Goal: Use online tool/utility: Utilize a website feature to perform a specific function

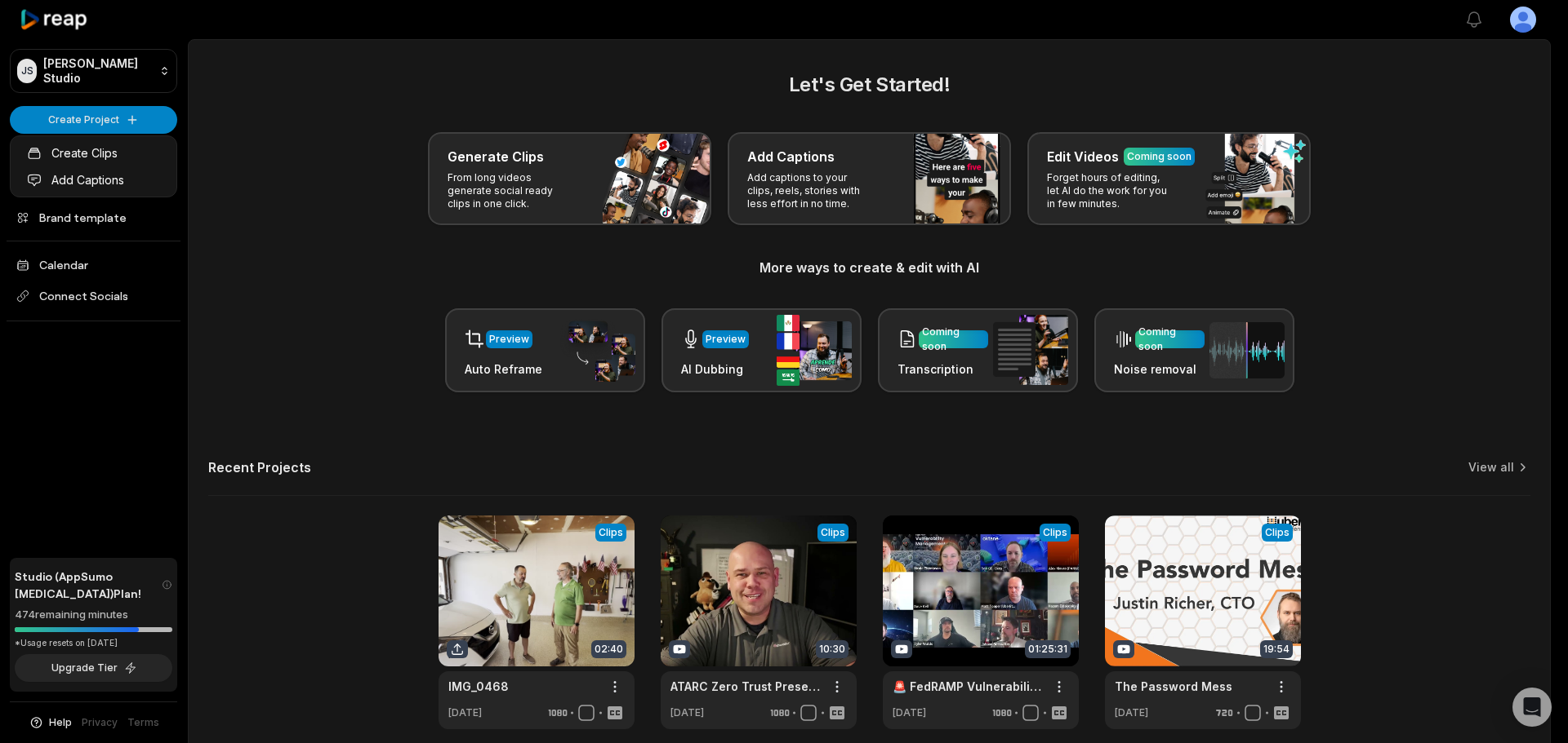
click at [111, 152] on link "Create Clips" at bounding box center [93, 153] width 159 height 27
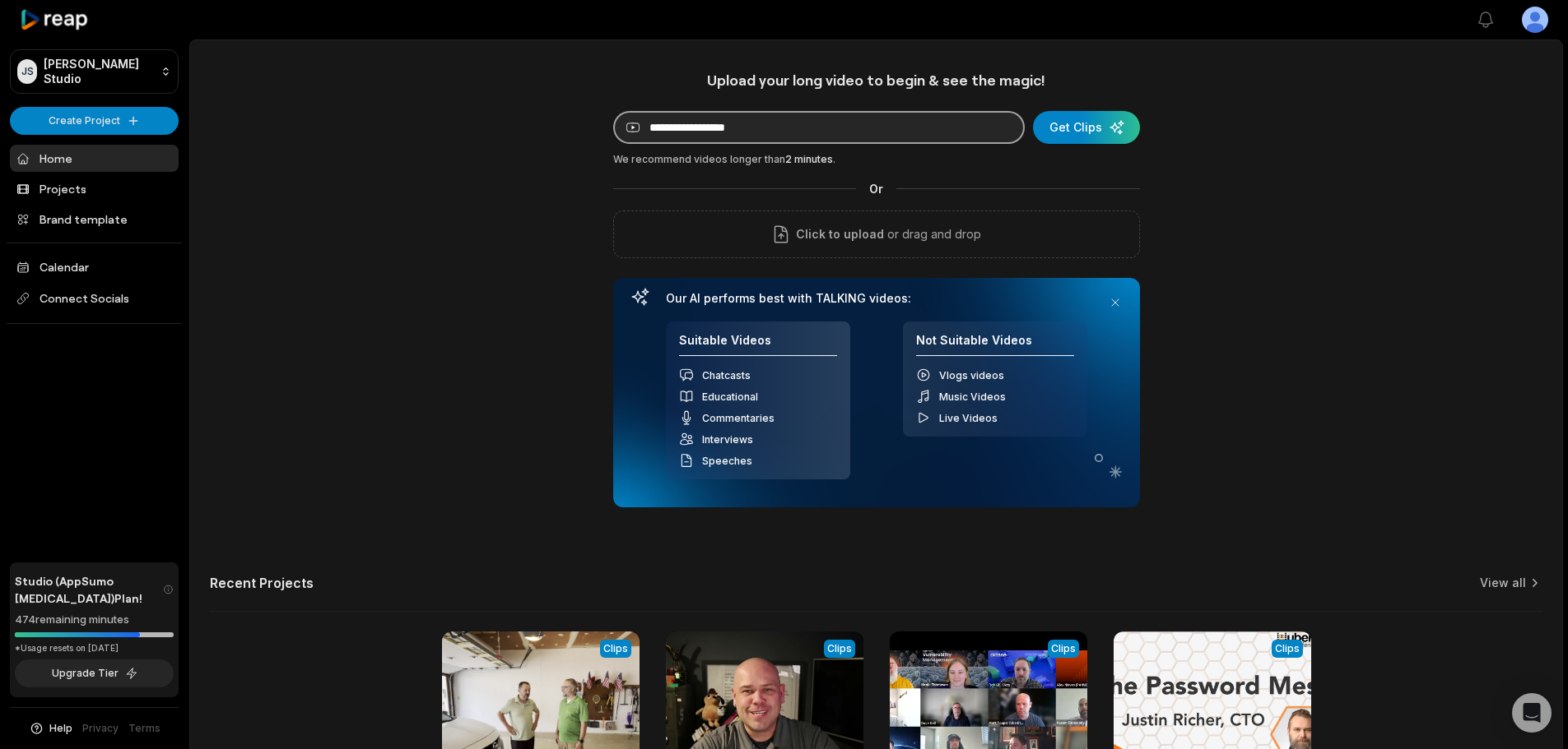
click at [953, 133] on input at bounding box center [819, 127] width 411 height 33
paste input "**********"
type input "**********"
click at [1063, 127] on div "submit" at bounding box center [1086, 127] width 107 height 33
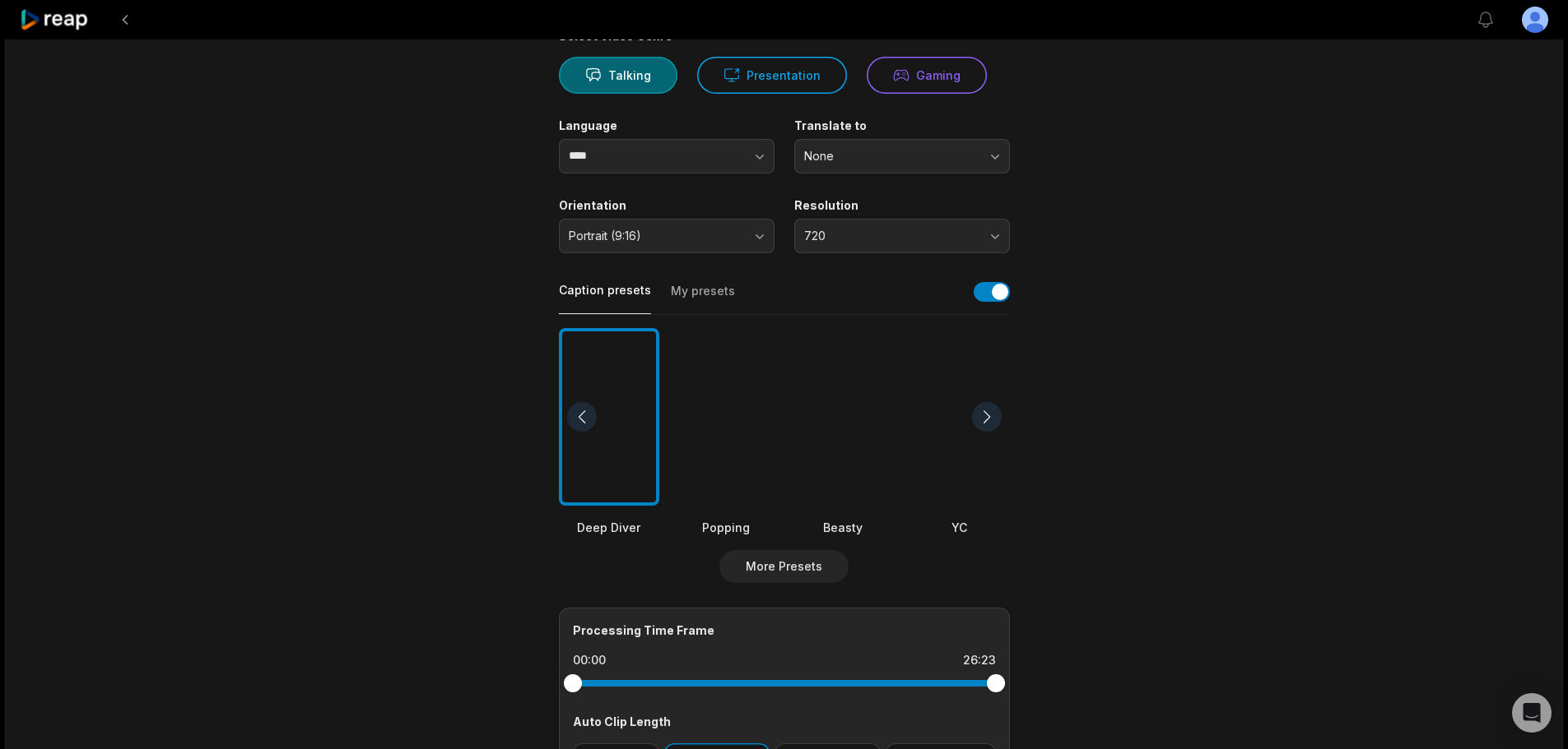
scroll to position [164, 0]
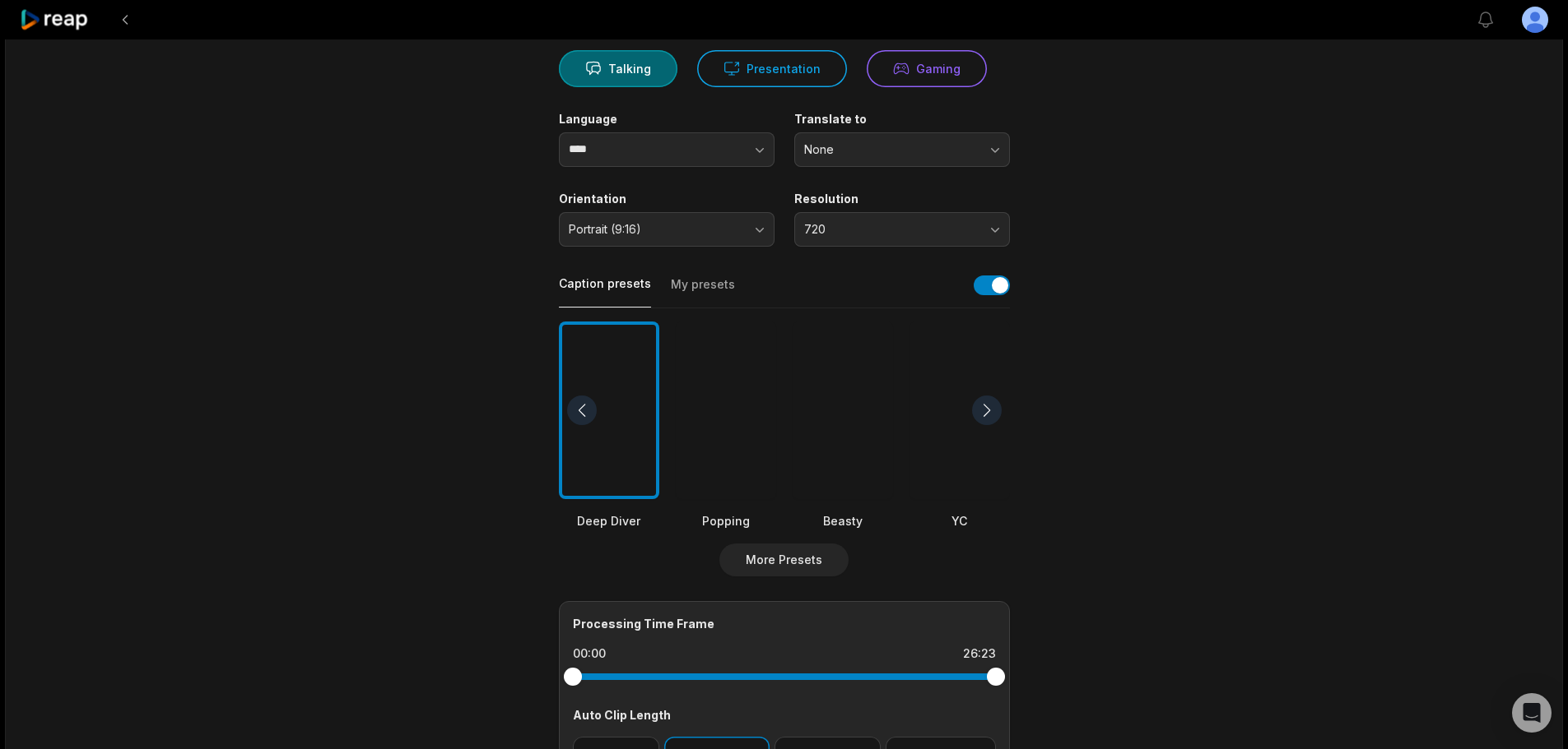
click at [691, 280] on button "My presets" at bounding box center [703, 291] width 65 height 31
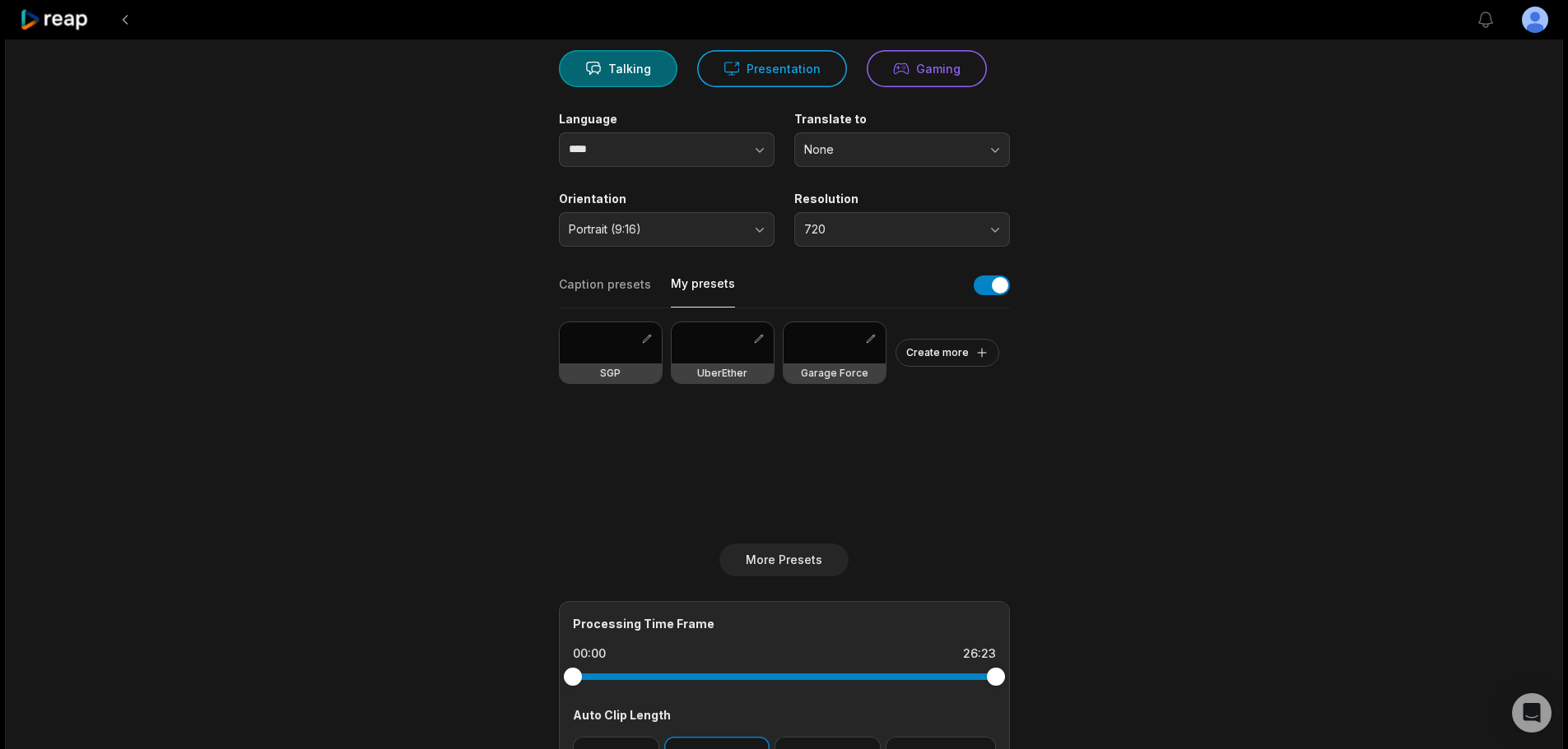
click at [615, 349] on div at bounding box center [610, 343] width 102 height 41
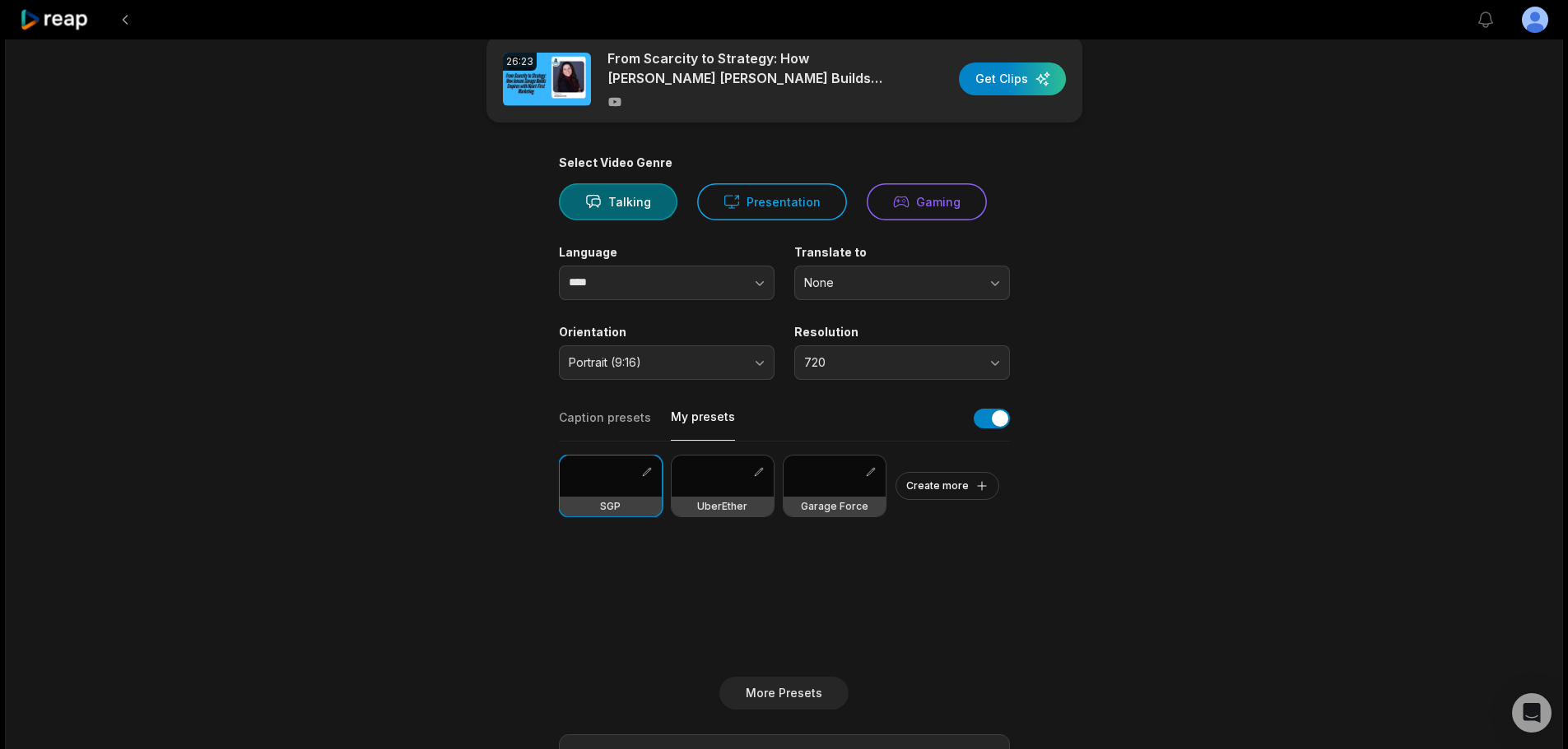
scroll to position [0, 0]
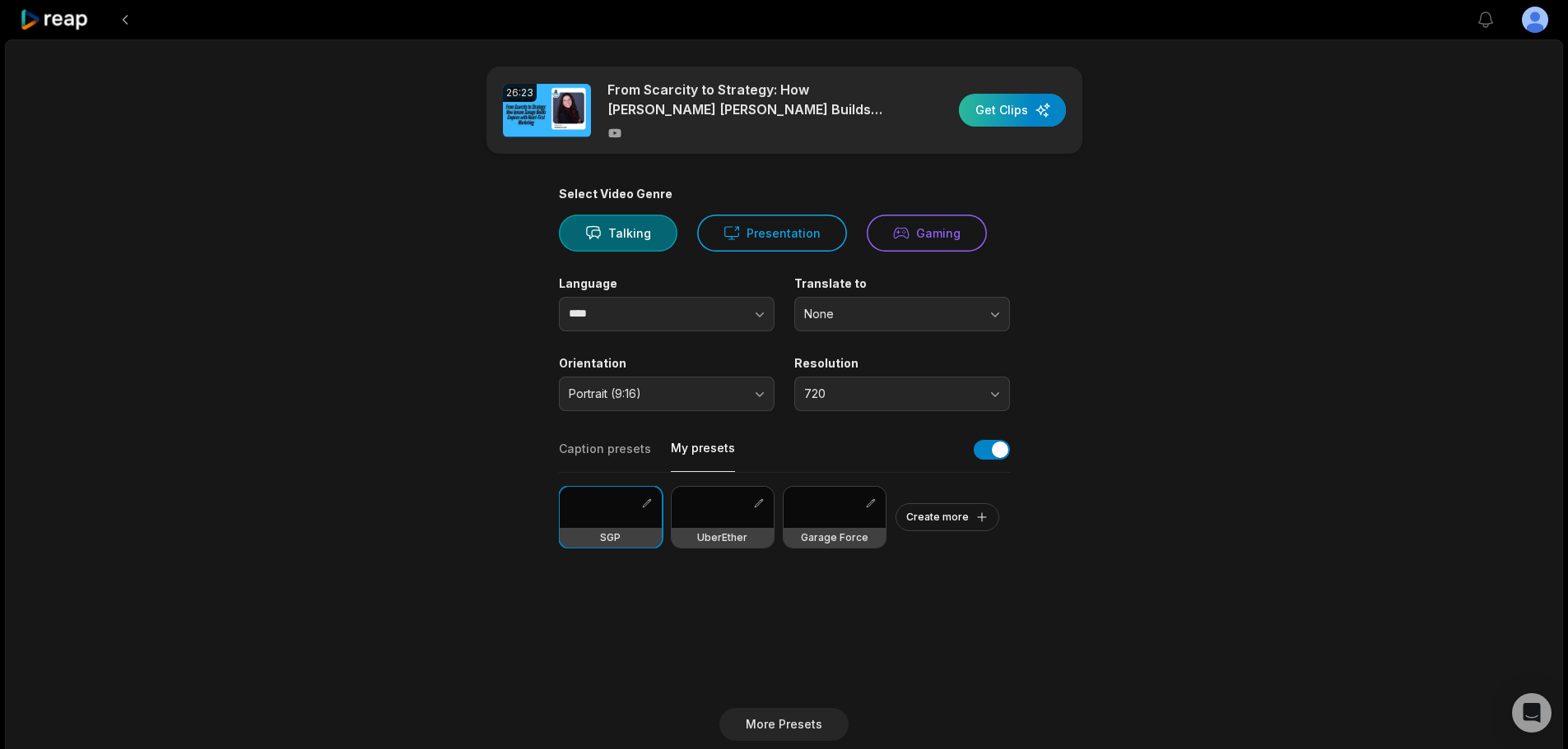
click at [1011, 108] on div "button" at bounding box center [1012, 110] width 107 height 33
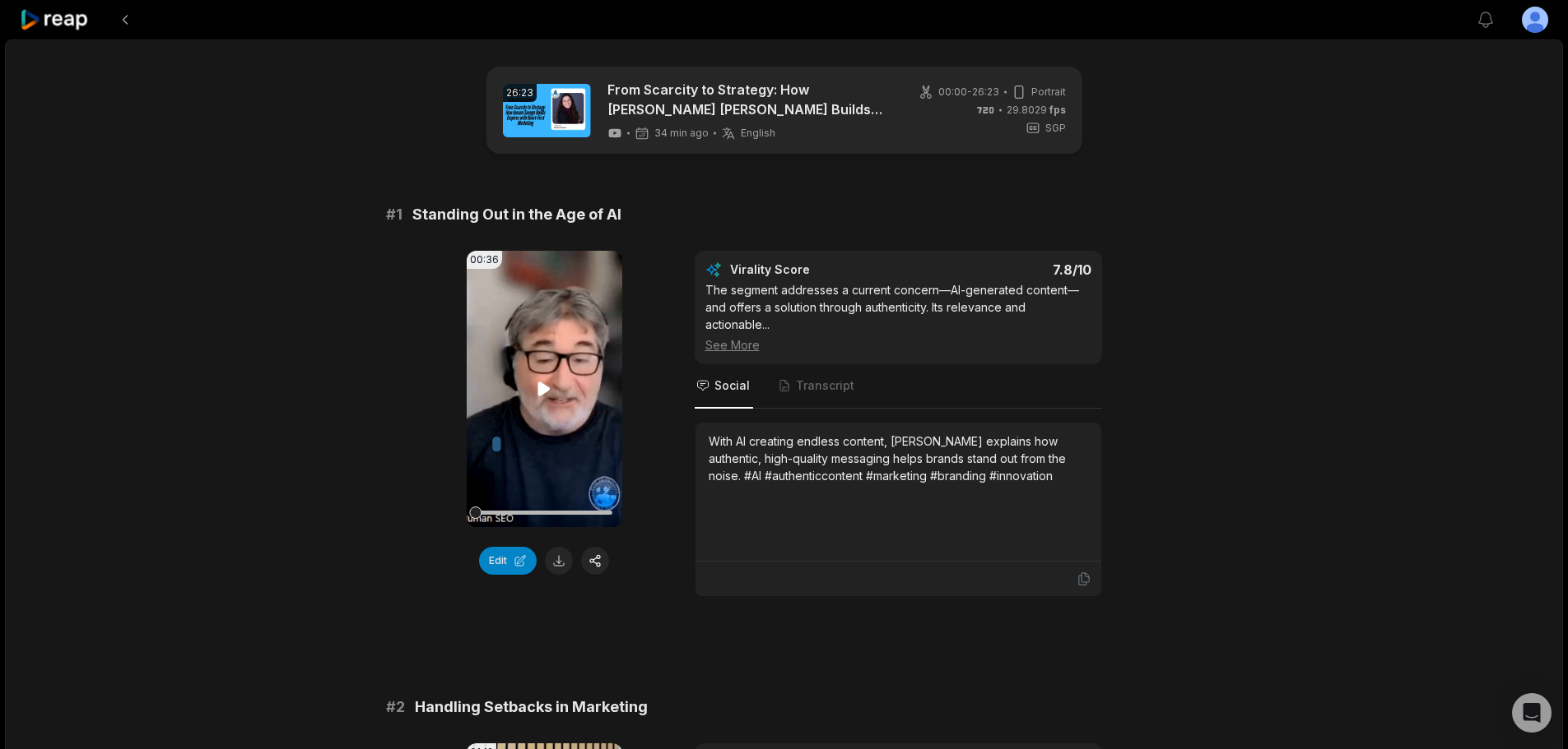
click at [554, 373] on video "Your browser does not support mp4 format." at bounding box center [544, 388] width 156 height 276
click at [545, 387] on icon at bounding box center [543, 388] width 20 height 20
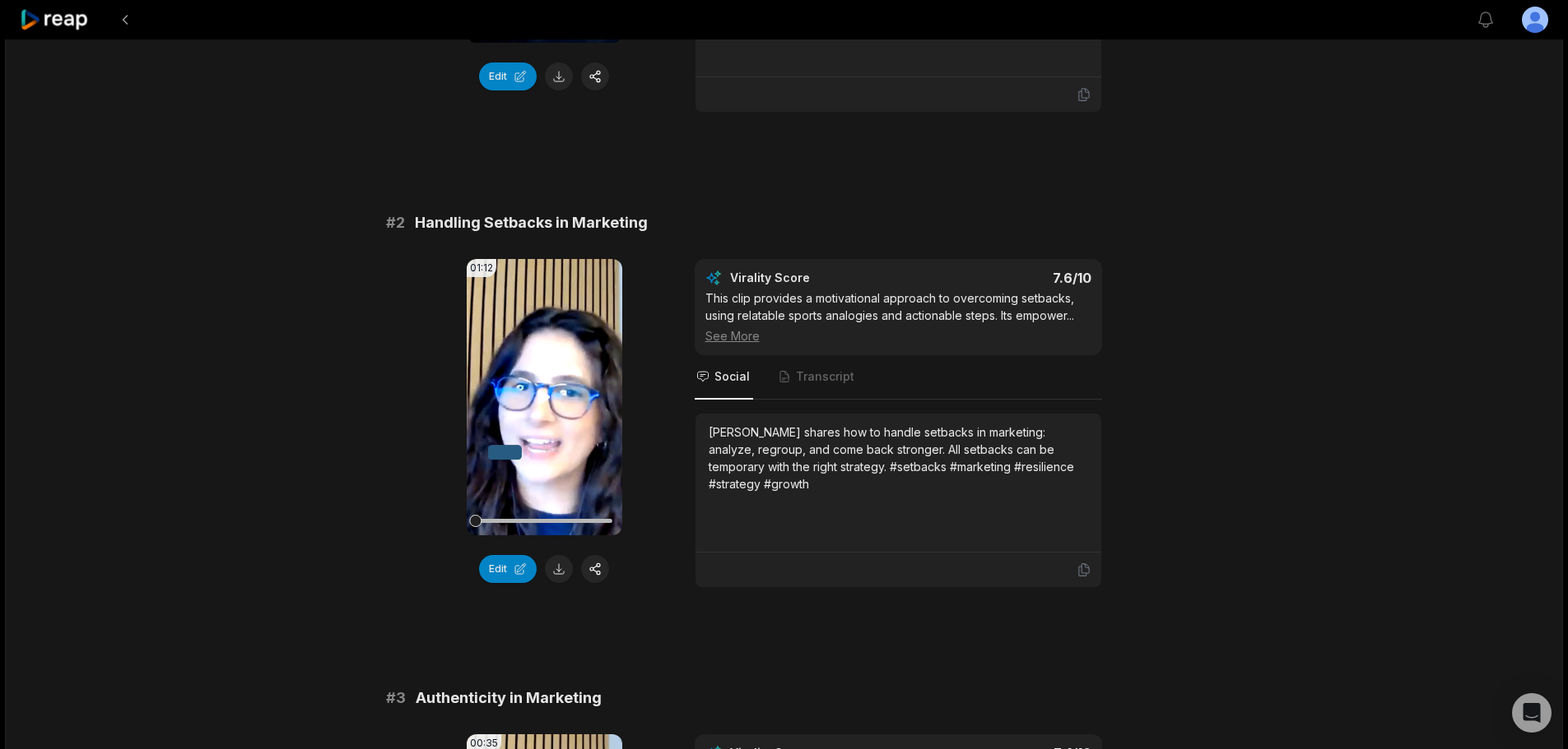
scroll to position [494, 0]
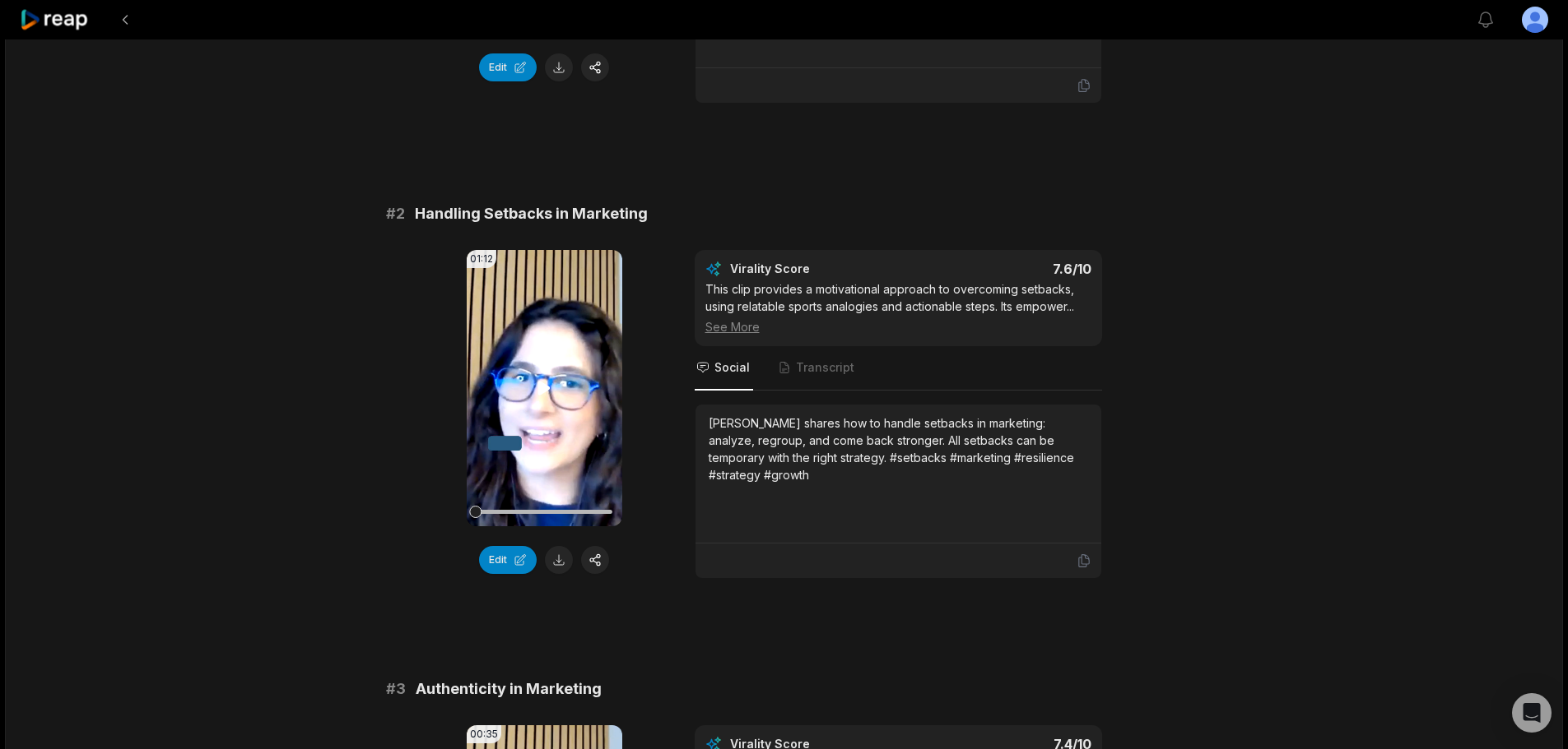
click at [534, 387] on video "Your browser does not support mp4 format." at bounding box center [544, 387] width 156 height 276
click at [542, 393] on icon at bounding box center [543, 388] width 20 height 20
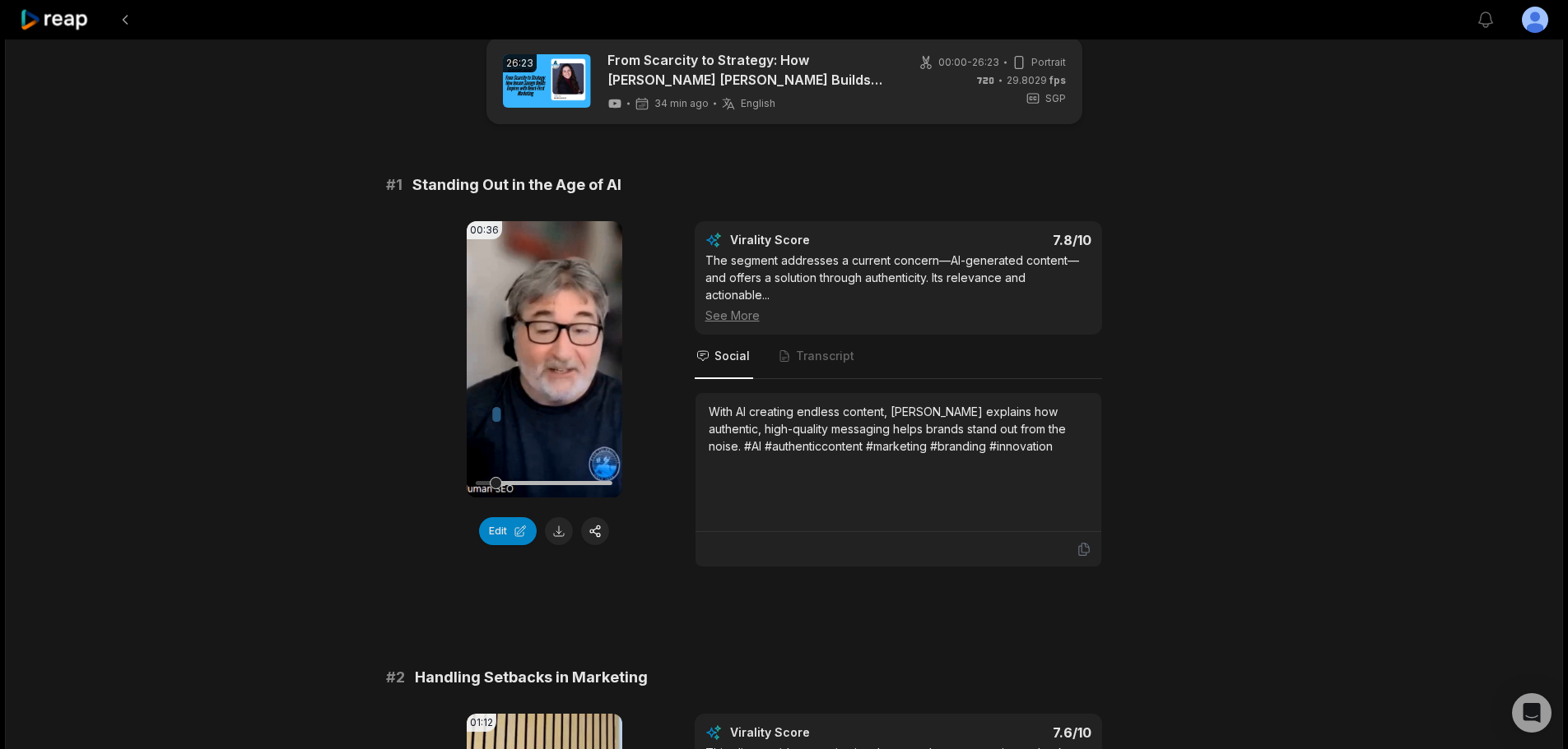
scroll to position [0, 0]
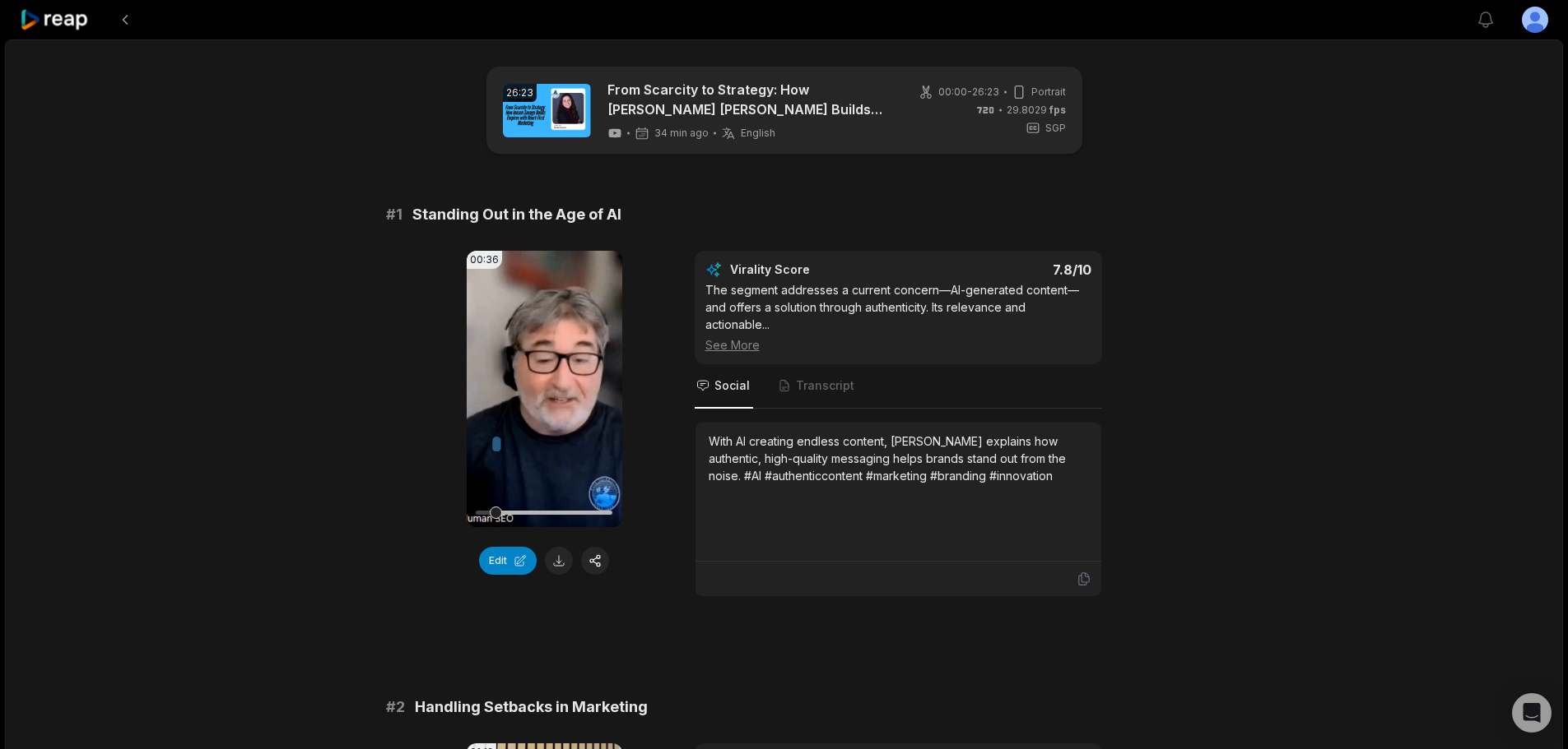
click at [552, 110] on link at bounding box center [546, 110] width 88 height 53
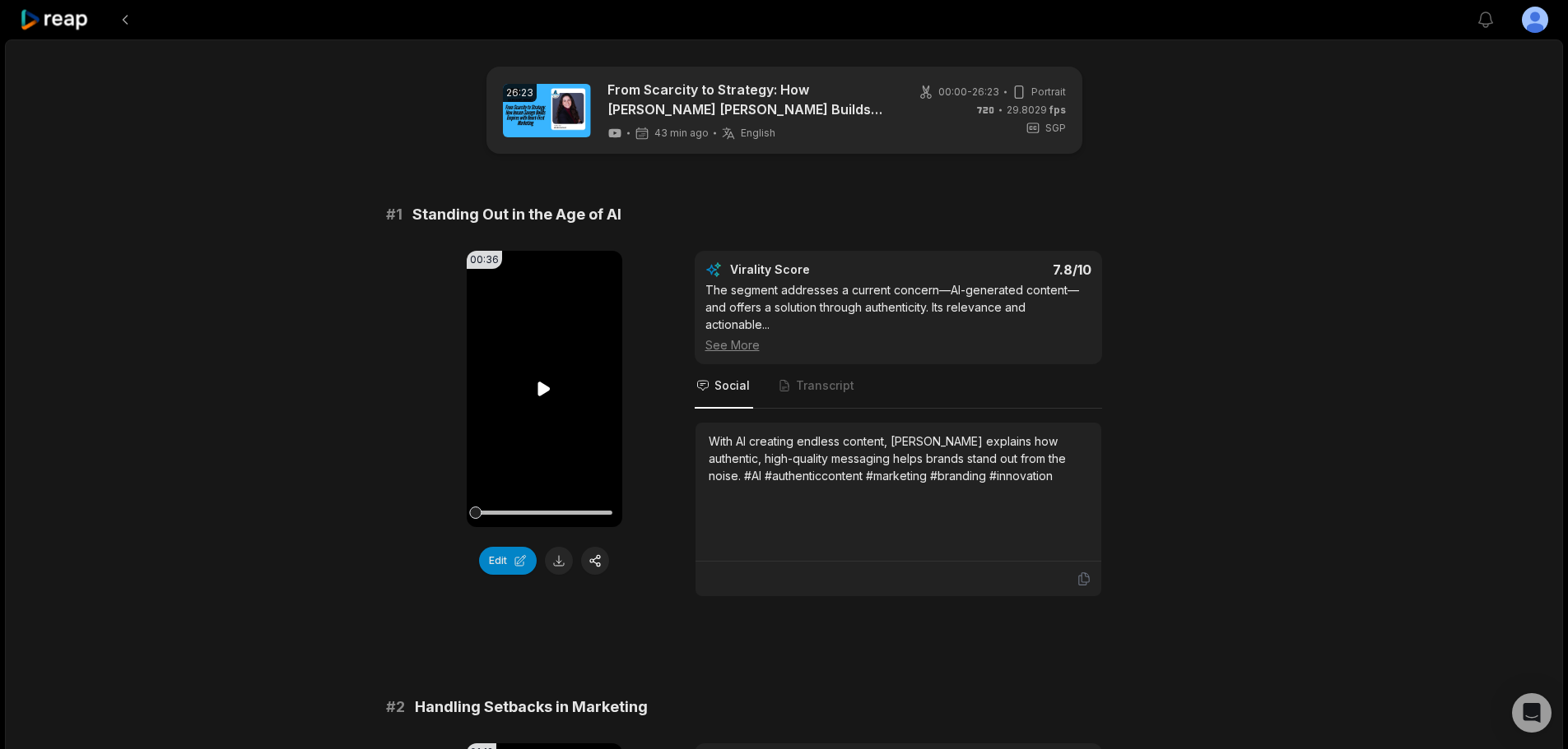
click at [552, 385] on icon at bounding box center [543, 388] width 20 height 20
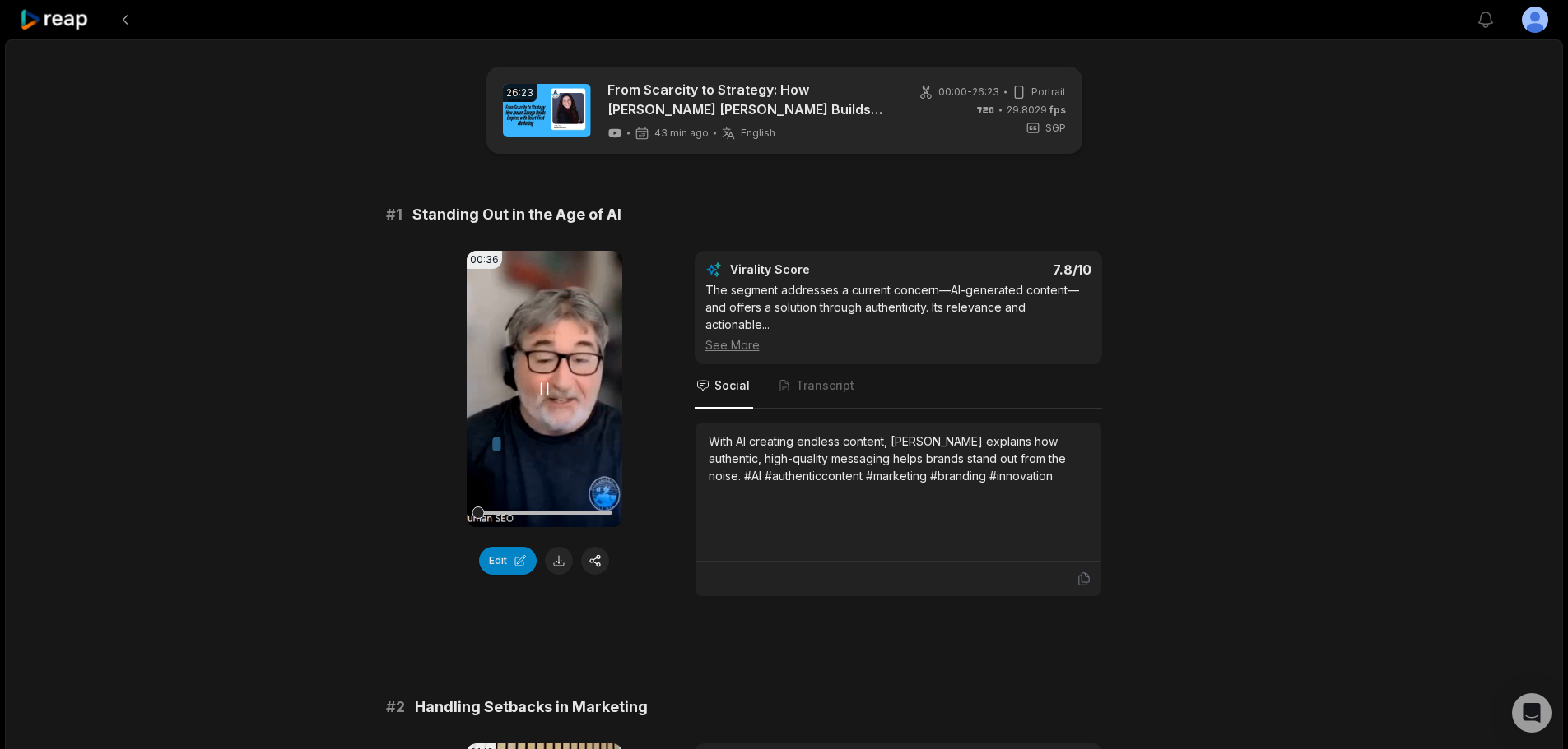
click at [541, 385] on icon at bounding box center [544, 388] width 7 height 10
click at [68, 24] on icon at bounding box center [55, 20] width 70 height 22
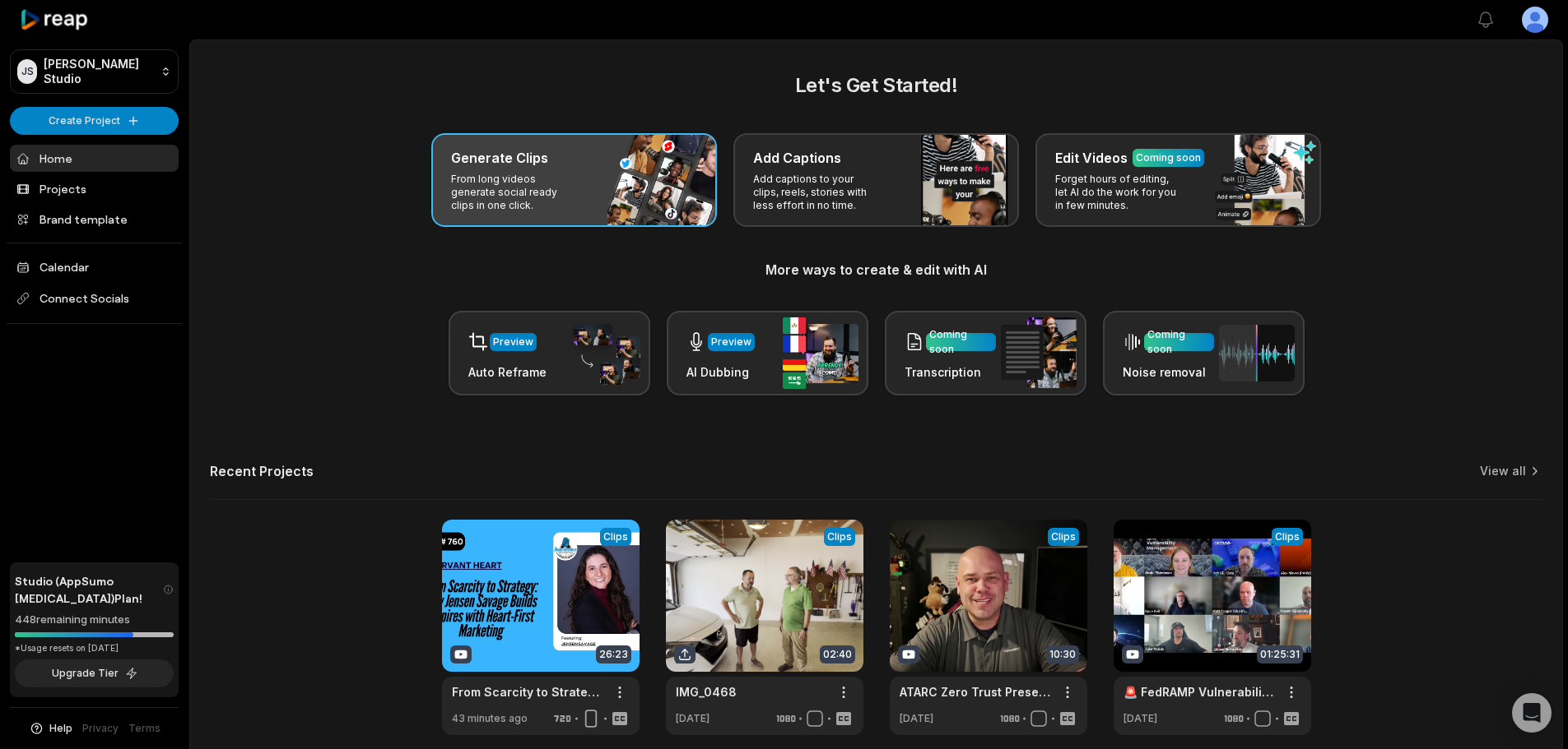
click at [546, 176] on p "From long videos generate social ready clips in one click." at bounding box center [515, 193] width 127 height 40
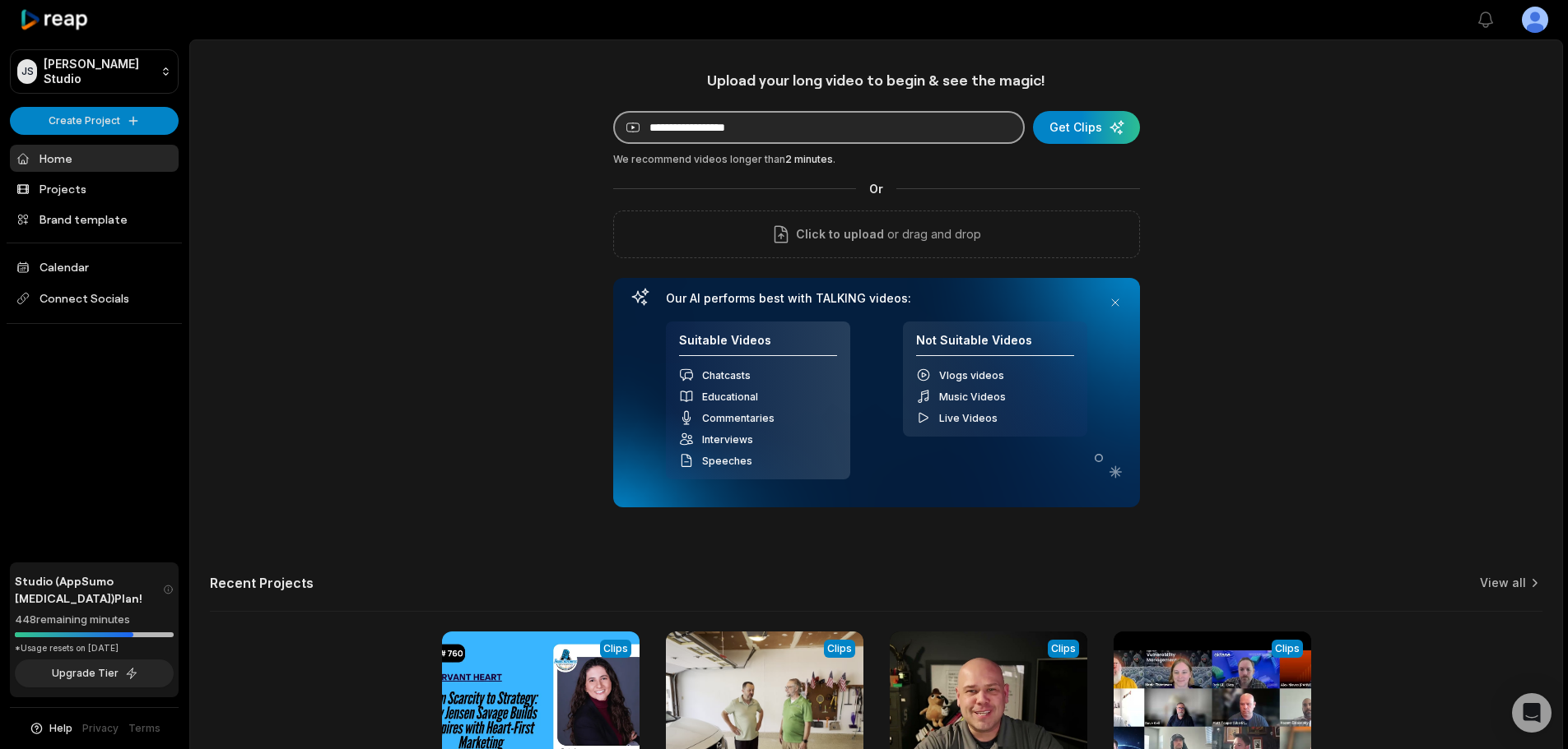
drag, startPoint x: 764, startPoint y: 136, endPoint x: 777, endPoint y: 136, distance: 13.0
click at [764, 136] on input at bounding box center [819, 127] width 411 height 33
click at [928, 131] on input at bounding box center [819, 127] width 411 height 33
paste input "**********"
type input "**********"
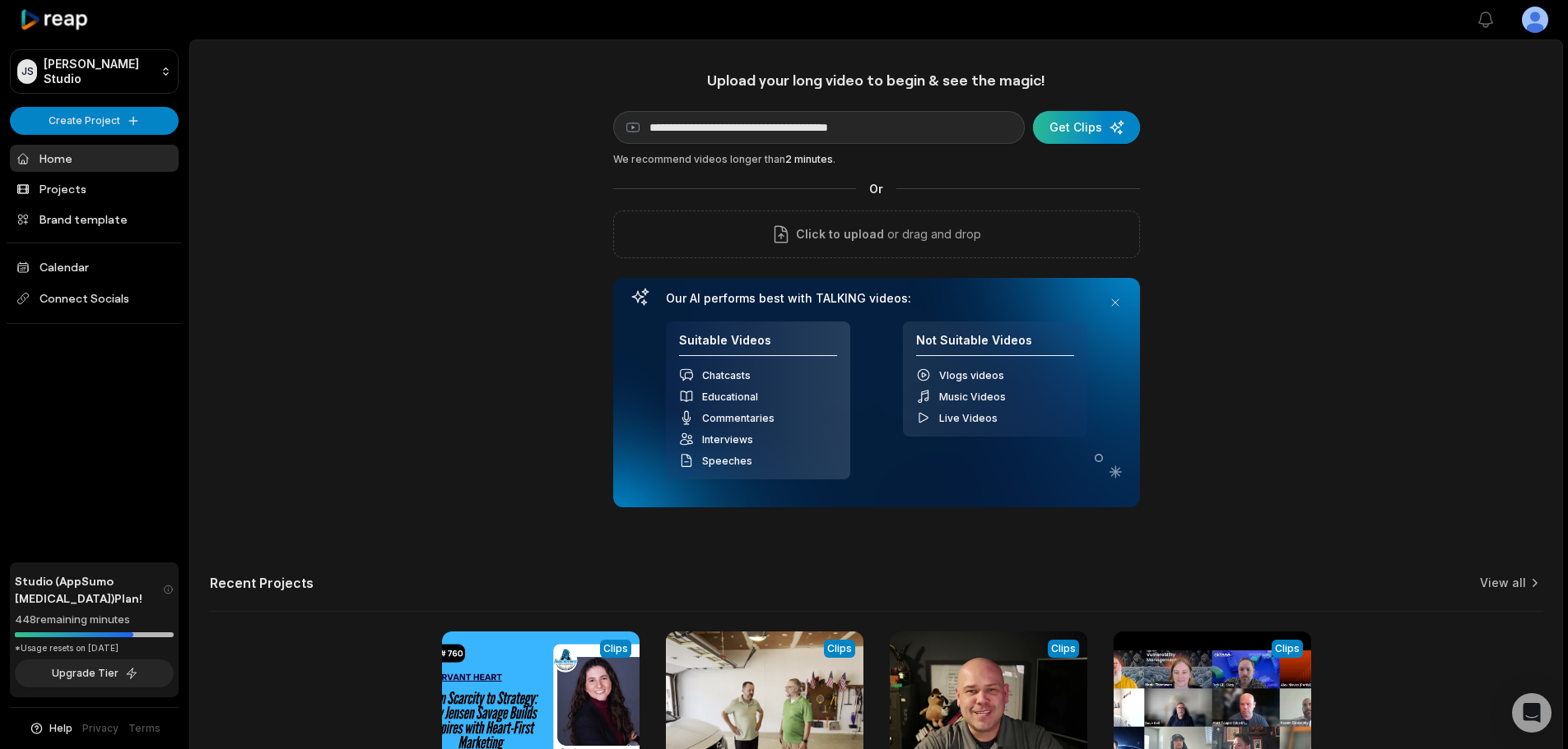
click at [1051, 134] on div "submit" at bounding box center [1086, 127] width 107 height 33
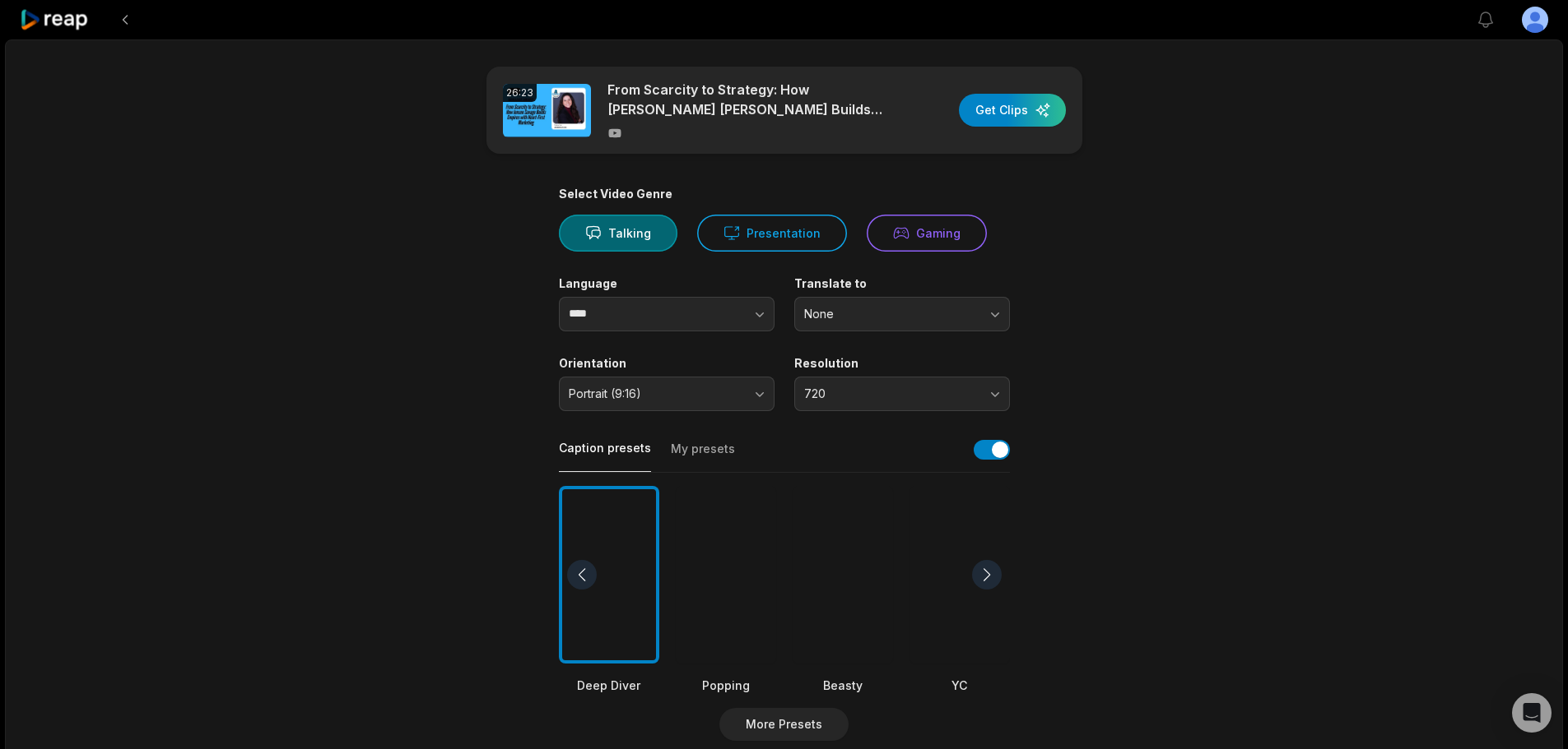
click at [714, 446] on button "My presets" at bounding box center [703, 456] width 65 height 31
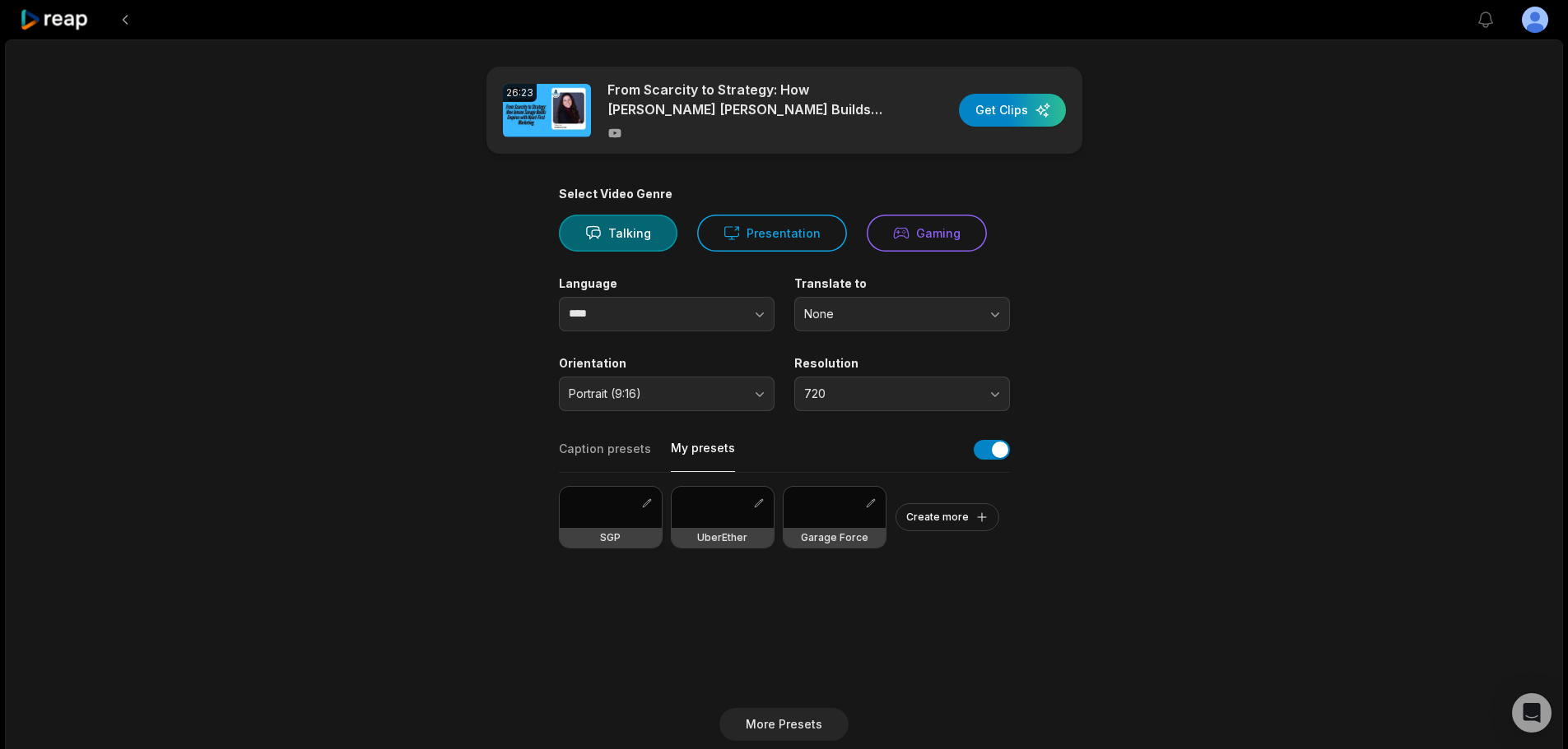
click at [598, 510] on div at bounding box center [610, 507] width 102 height 41
click at [729, 388] on span "Portrait (9:16)" at bounding box center [655, 394] width 173 height 15
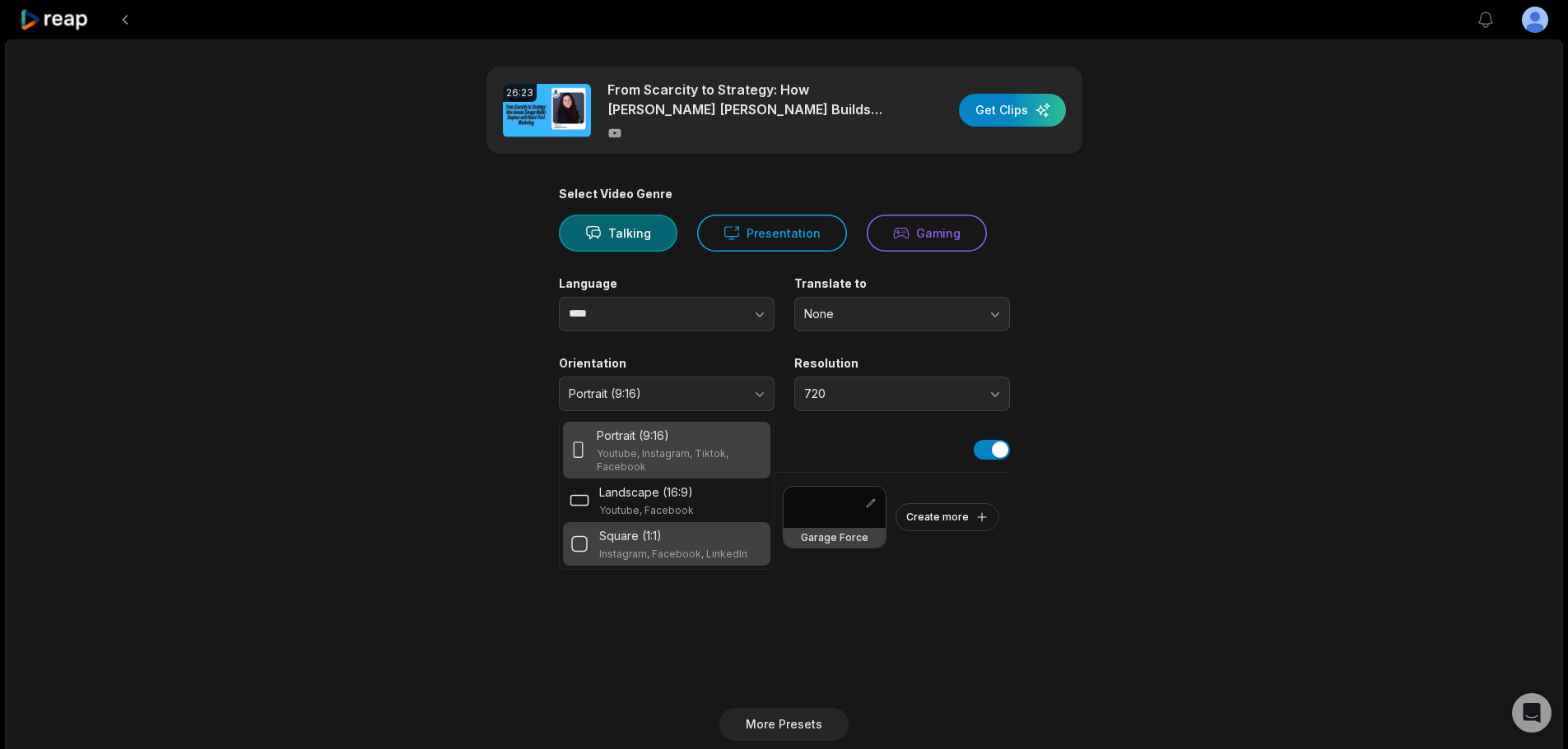
click at [710, 556] on p "Instagram, Facebook, LinkedIn" at bounding box center [673, 554] width 148 height 13
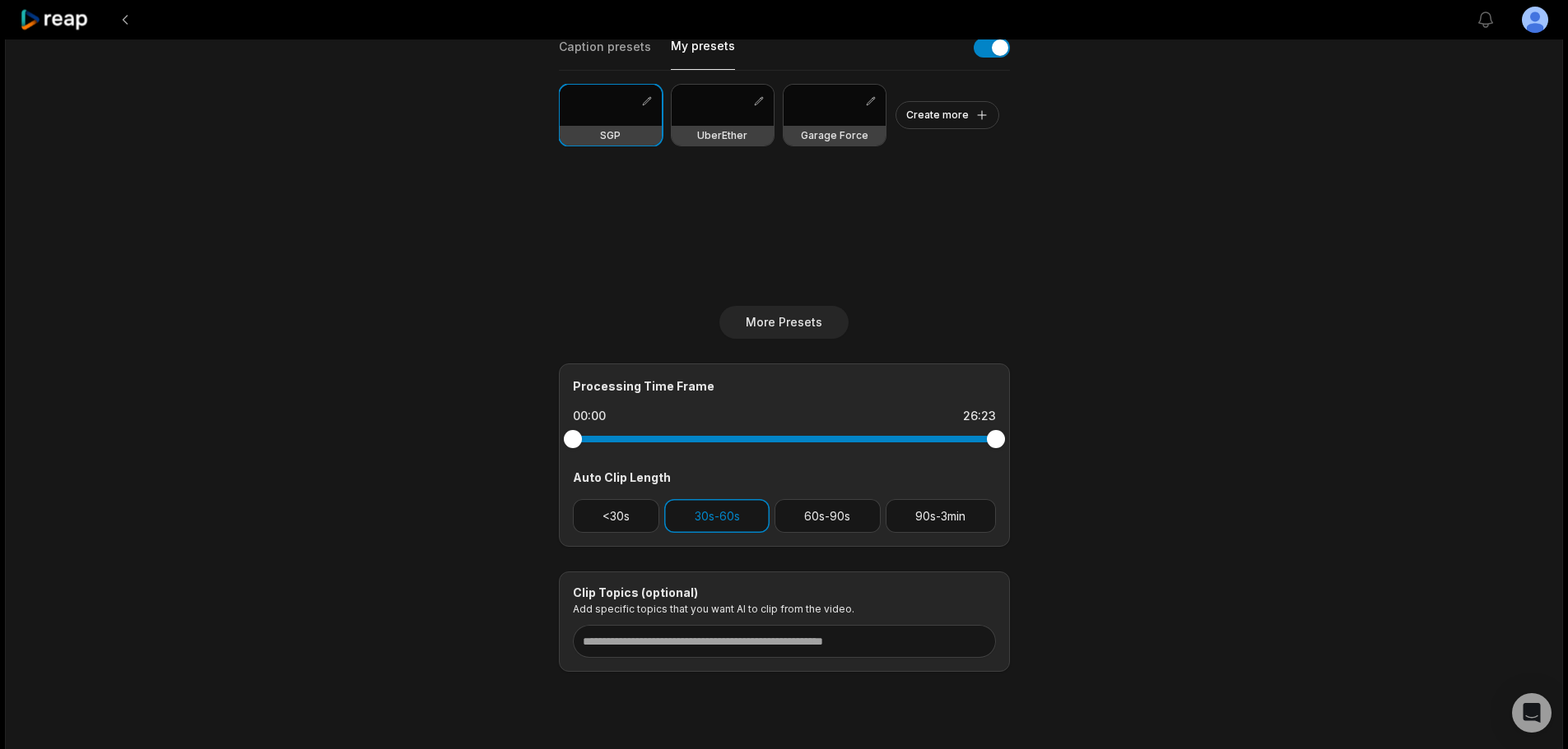
scroll to position [411, 0]
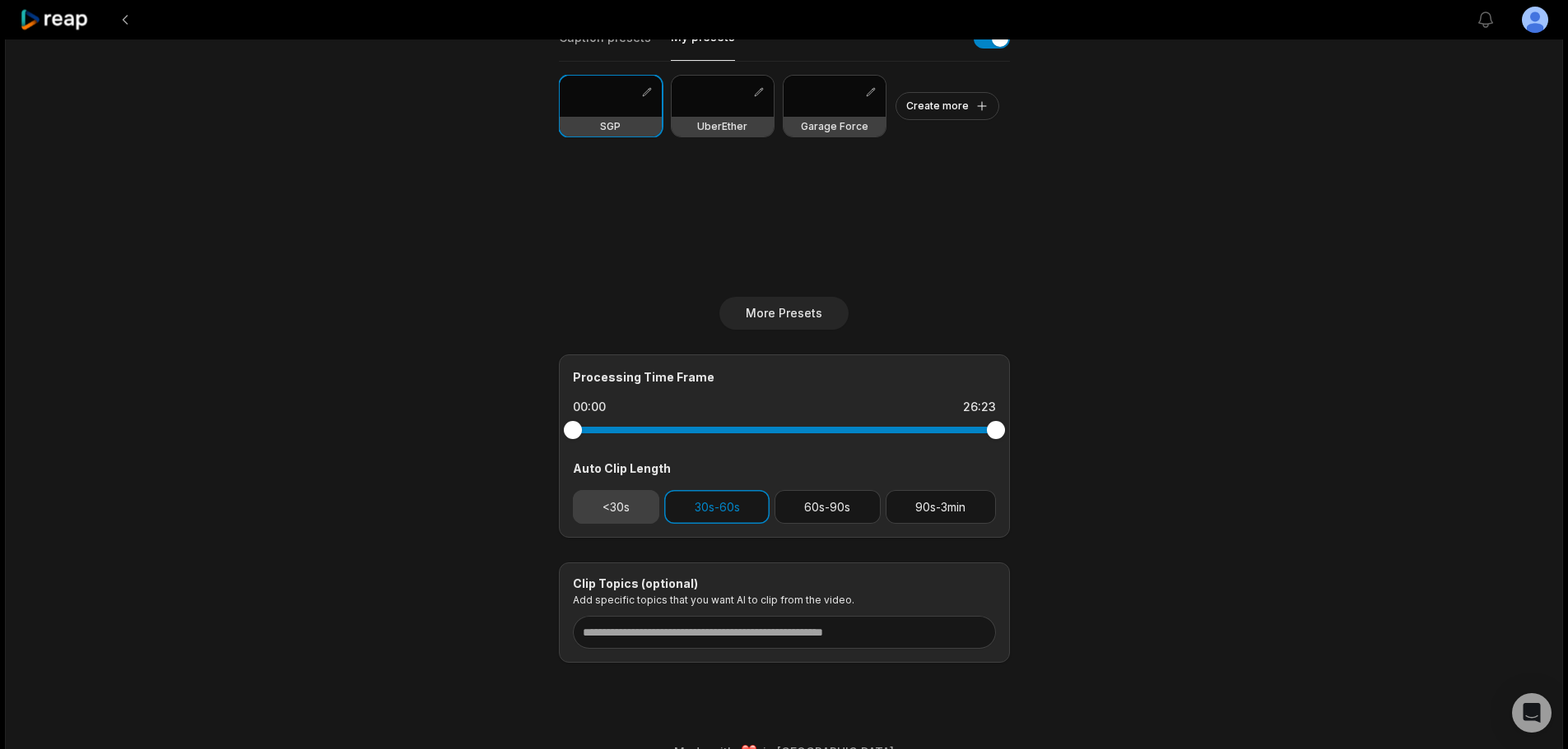
click at [608, 515] on button "<30s" at bounding box center [616, 507] width 87 height 34
click at [822, 510] on button "60s-90s" at bounding box center [827, 507] width 106 height 34
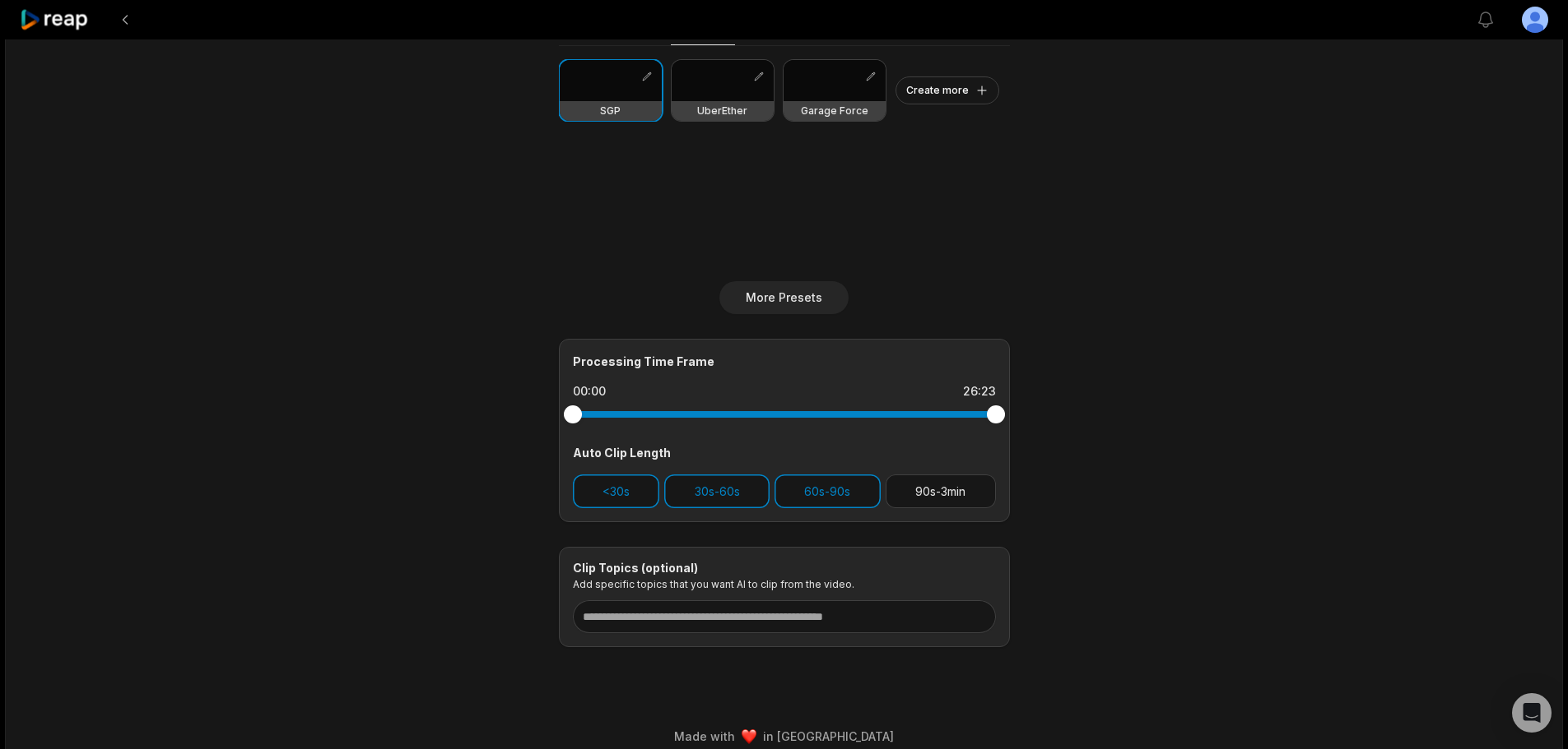
scroll to position [443, 0]
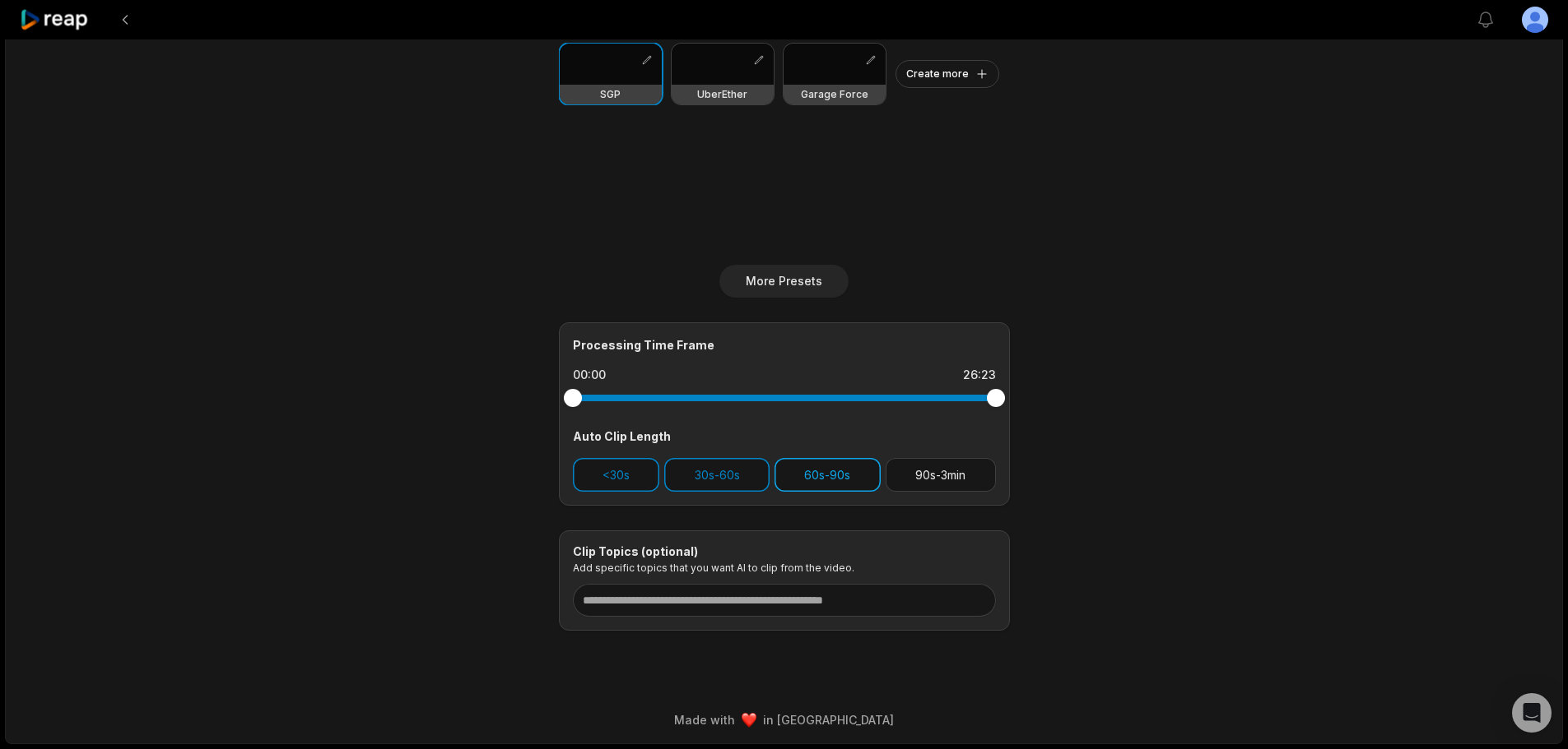
click at [816, 481] on button "60s-90s" at bounding box center [827, 476] width 106 height 34
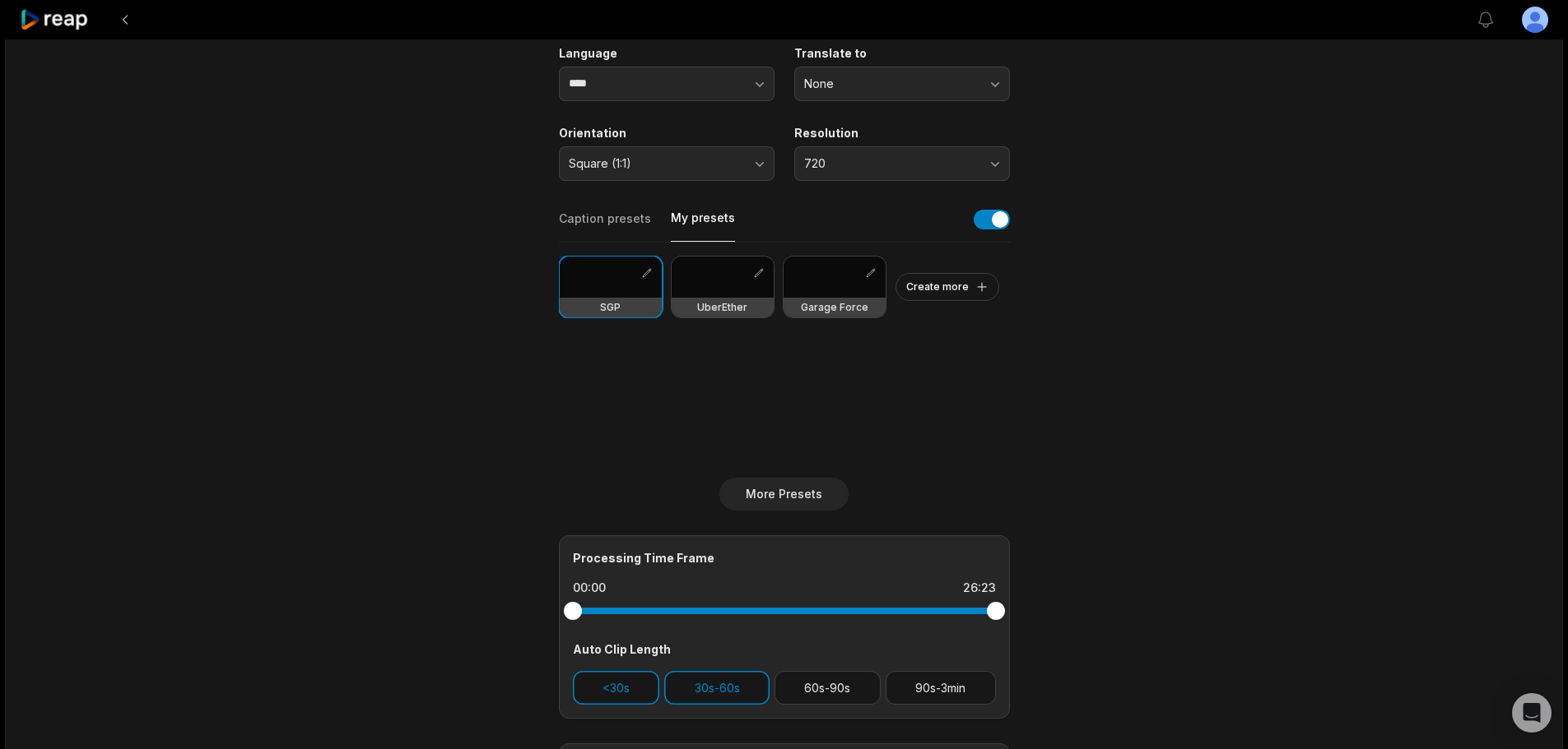
scroll to position [197, 0]
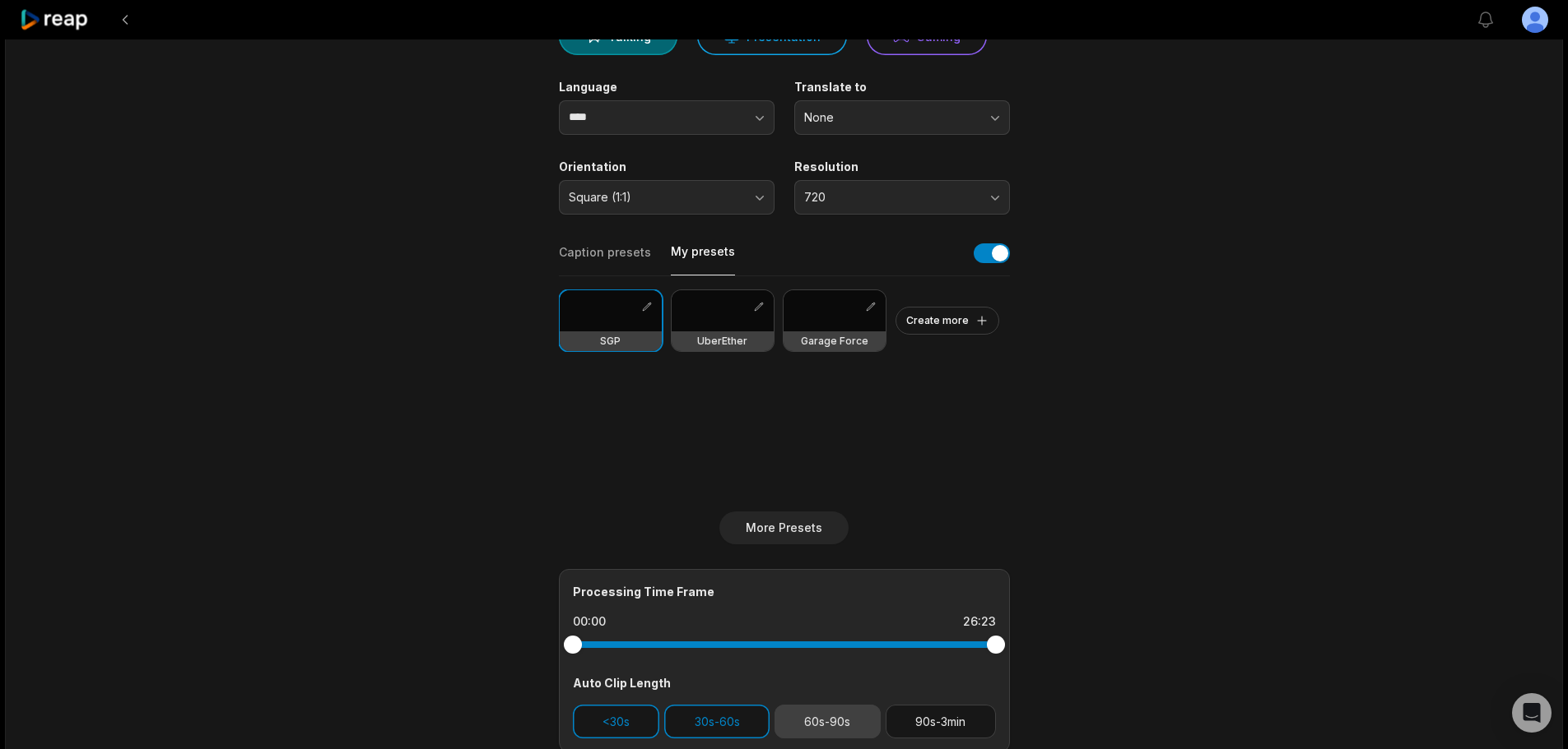
click at [830, 733] on button "60s-90s" at bounding box center [827, 722] width 106 height 34
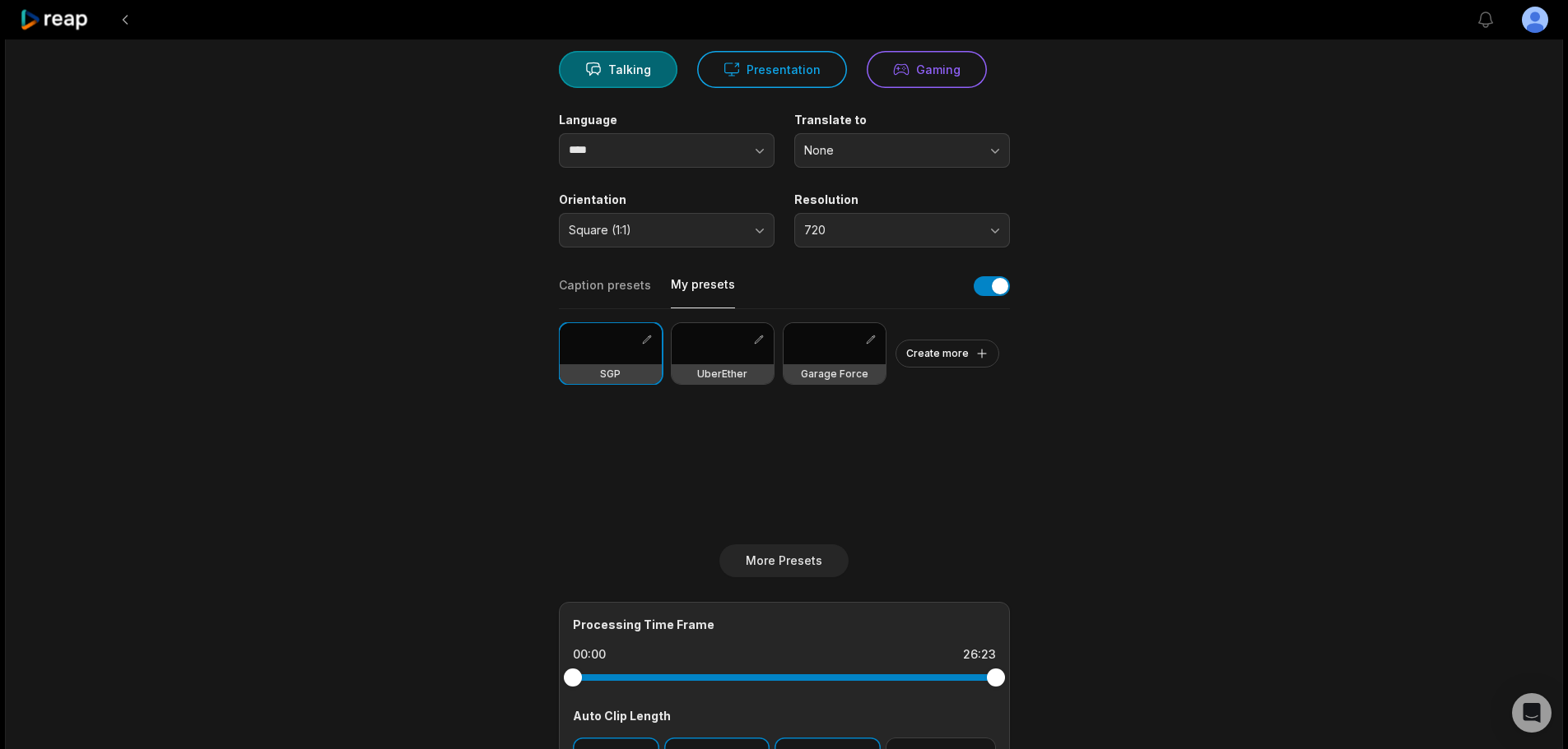
scroll to position [411, 0]
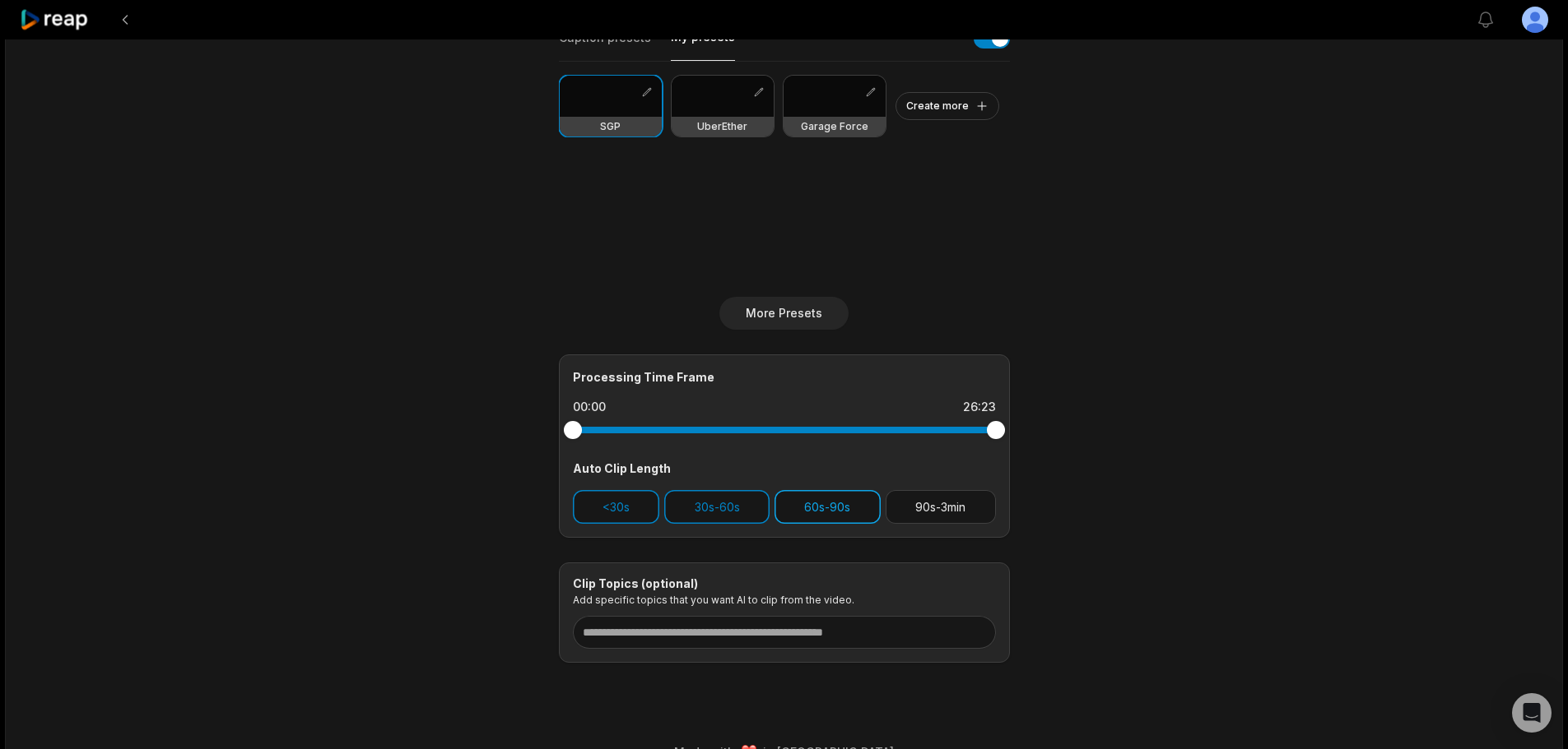
click at [831, 507] on button "60s-90s" at bounding box center [827, 507] width 106 height 34
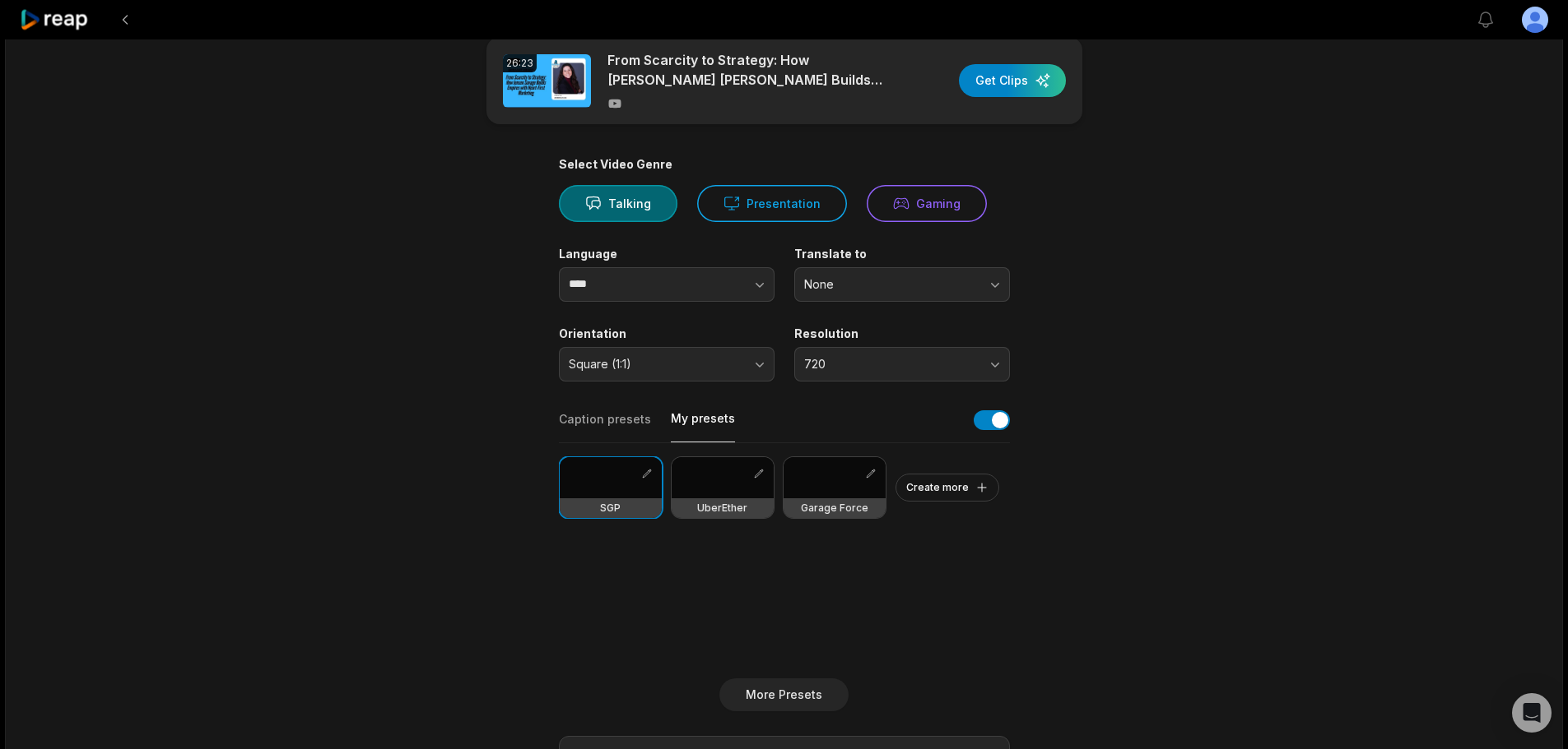
scroll to position [0, 0]
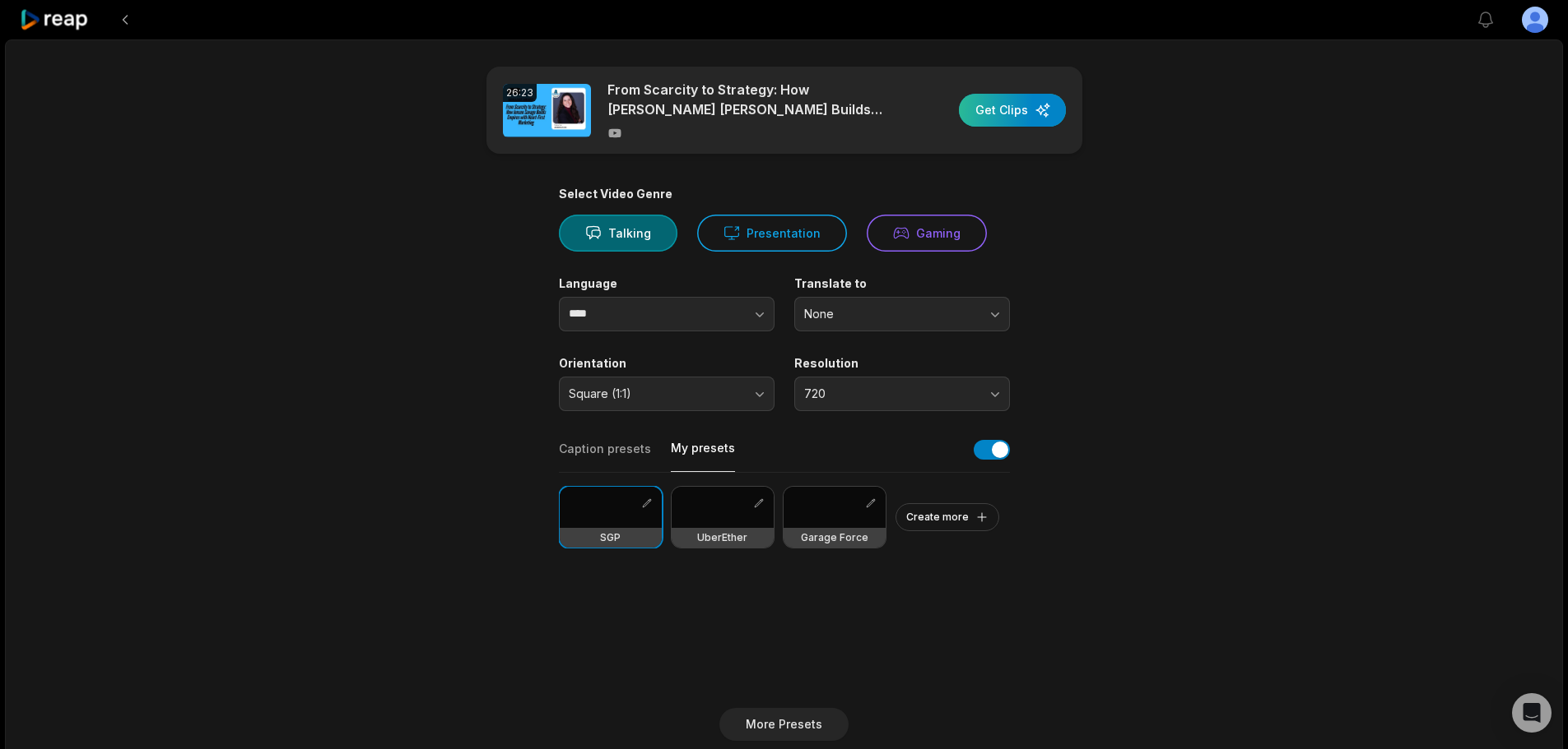
click at [1011, 115] on div "button" at bounding box center [1012, 110] width 107 height 33
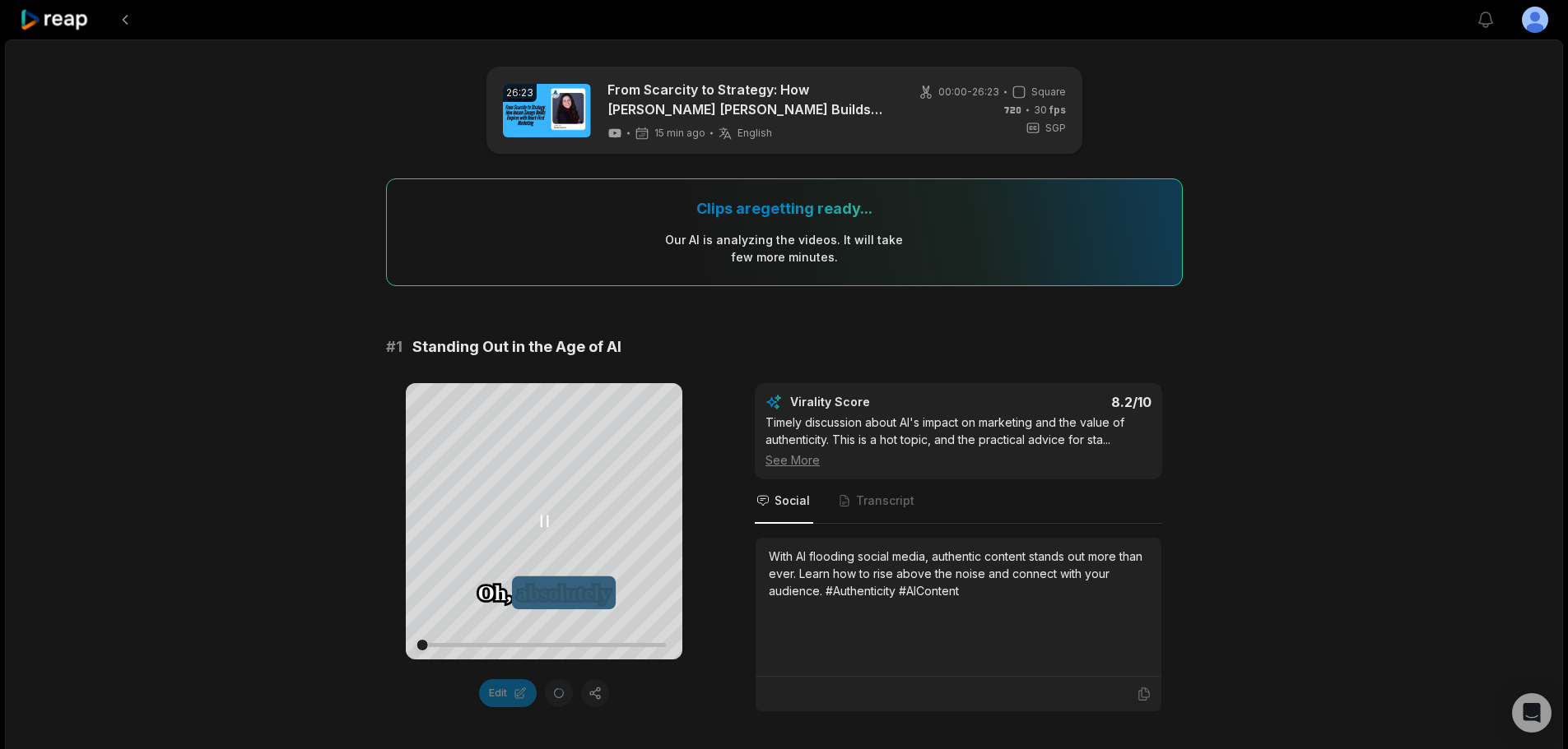
click at [543, 519] on icon at bounding box center [543, 521] width 20 height 20
click at [543, 519] on icon at bounding box center [544, 521] width 12 height 14
click at [544, 518] on icon at bounding box center [543, 521] width 20 height 20
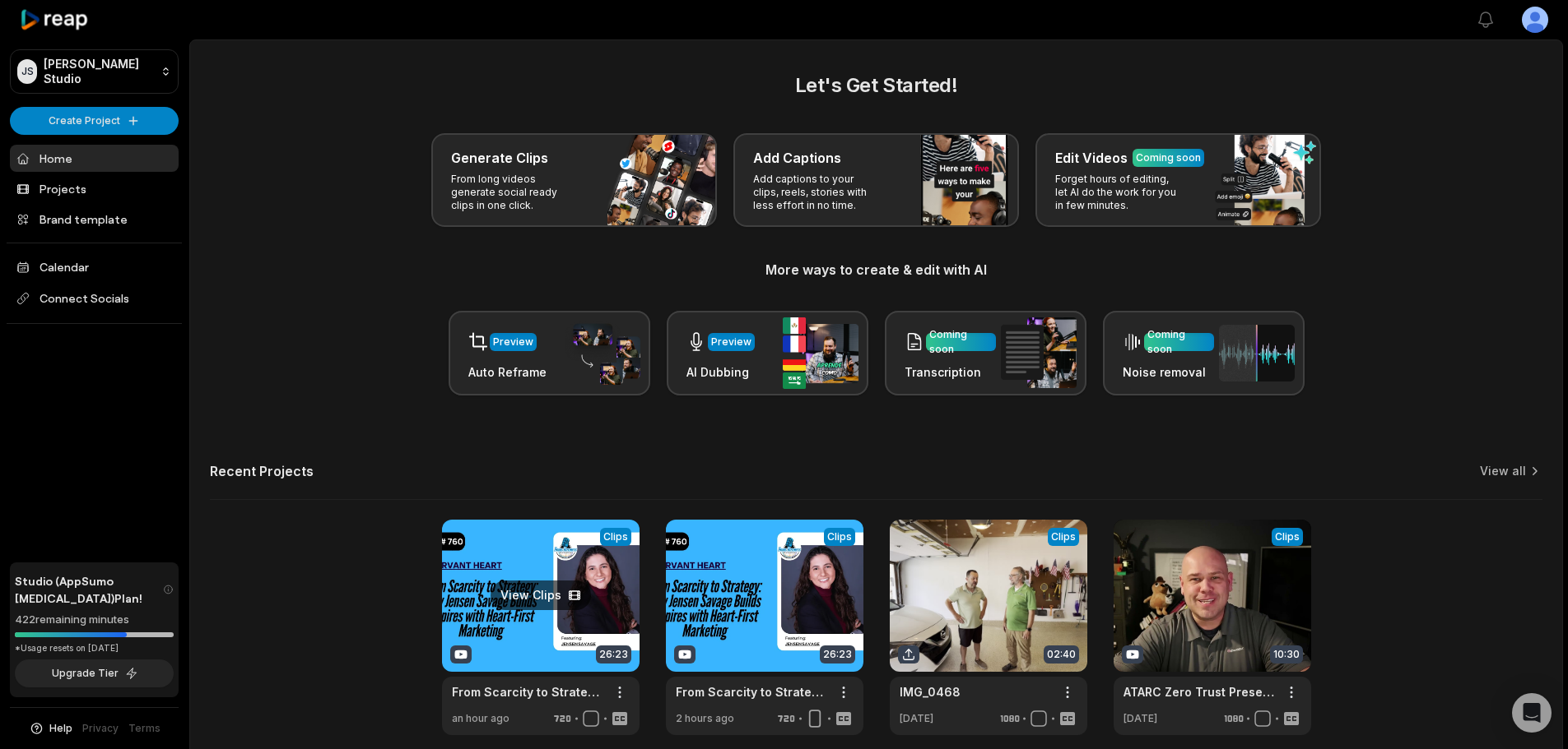
click at [530, 597] on link at bounding box center [540, 627] width 198 height 215
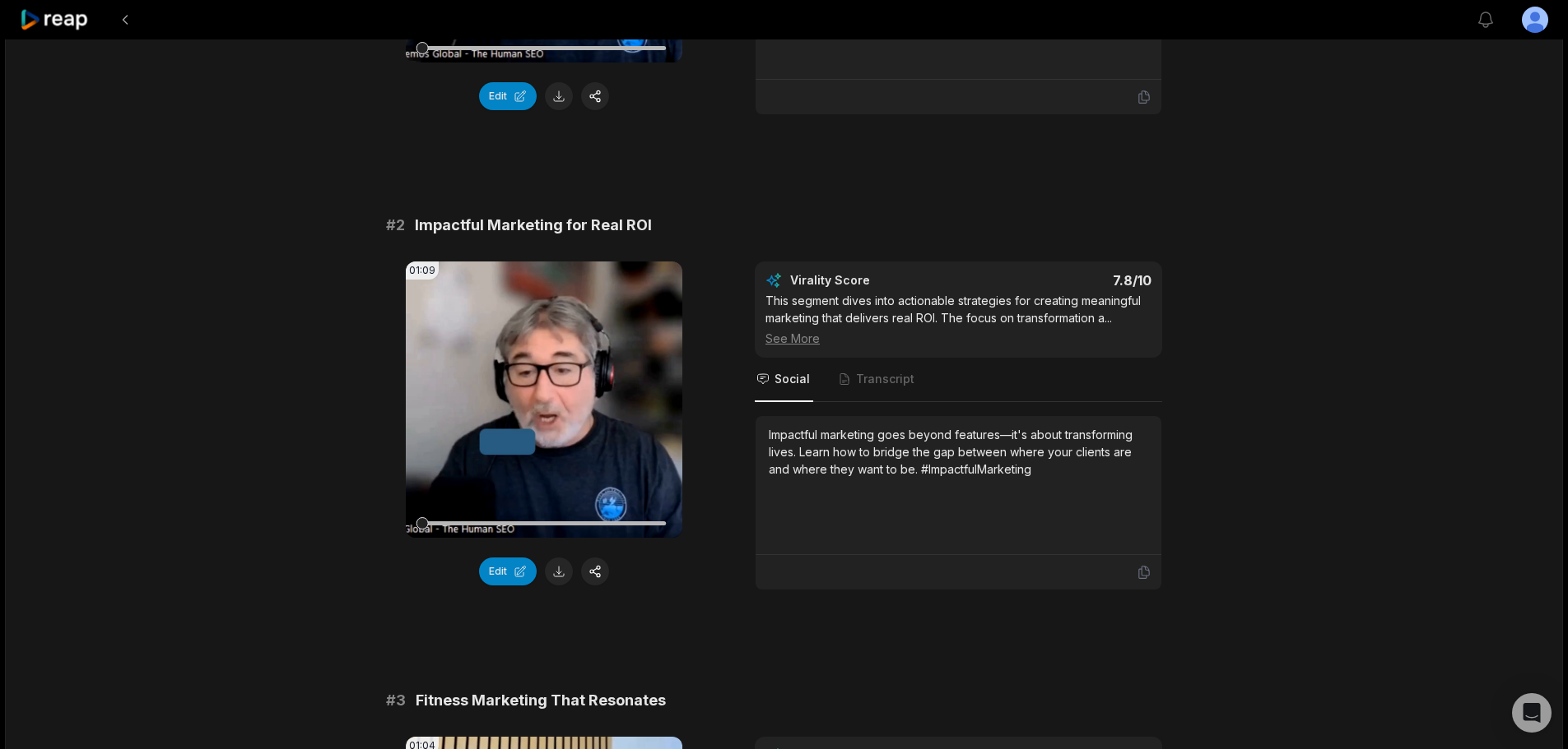
scroll to position [494, 0]
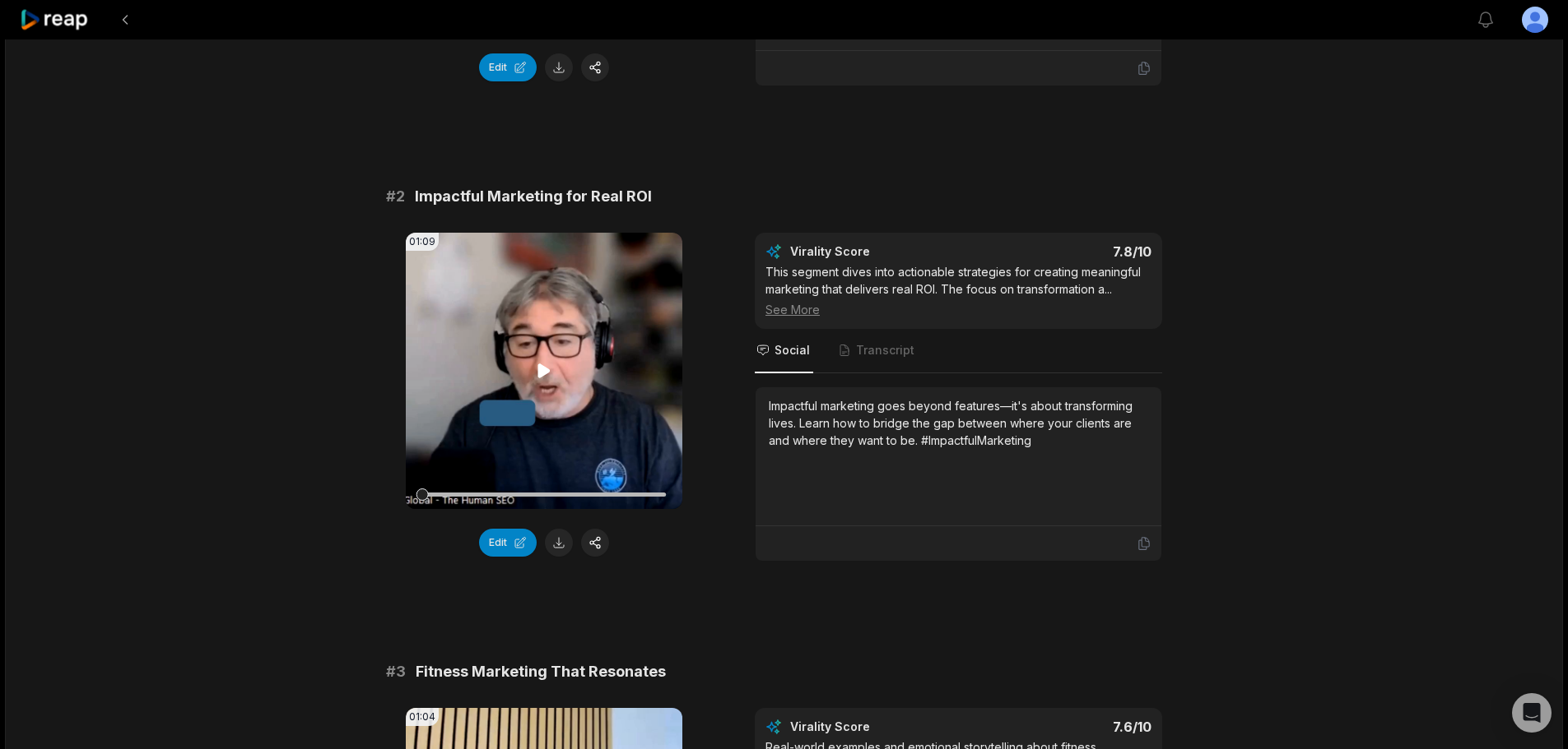
click at [545, 376] on icon at bounding box center [543, 370] width 20 height 20
click at [542, 373] on icon at bounding box center [543, 370] width 20 height 20
